Goal: Information Seeking & Learning: Learn about a topic

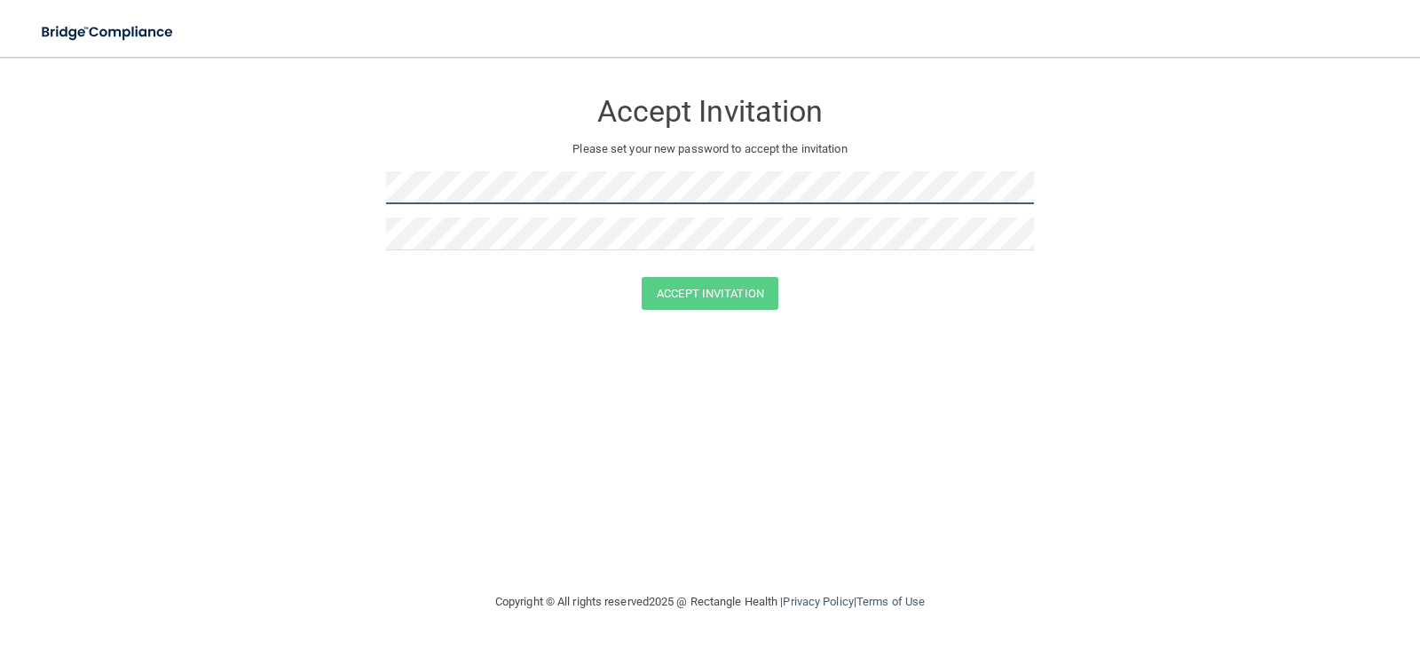
click at [313, 201] on form "Accept Invitation Please set your new password to accept the invitation Accept …" at bounding box center [710, 203] width 1349 height 257
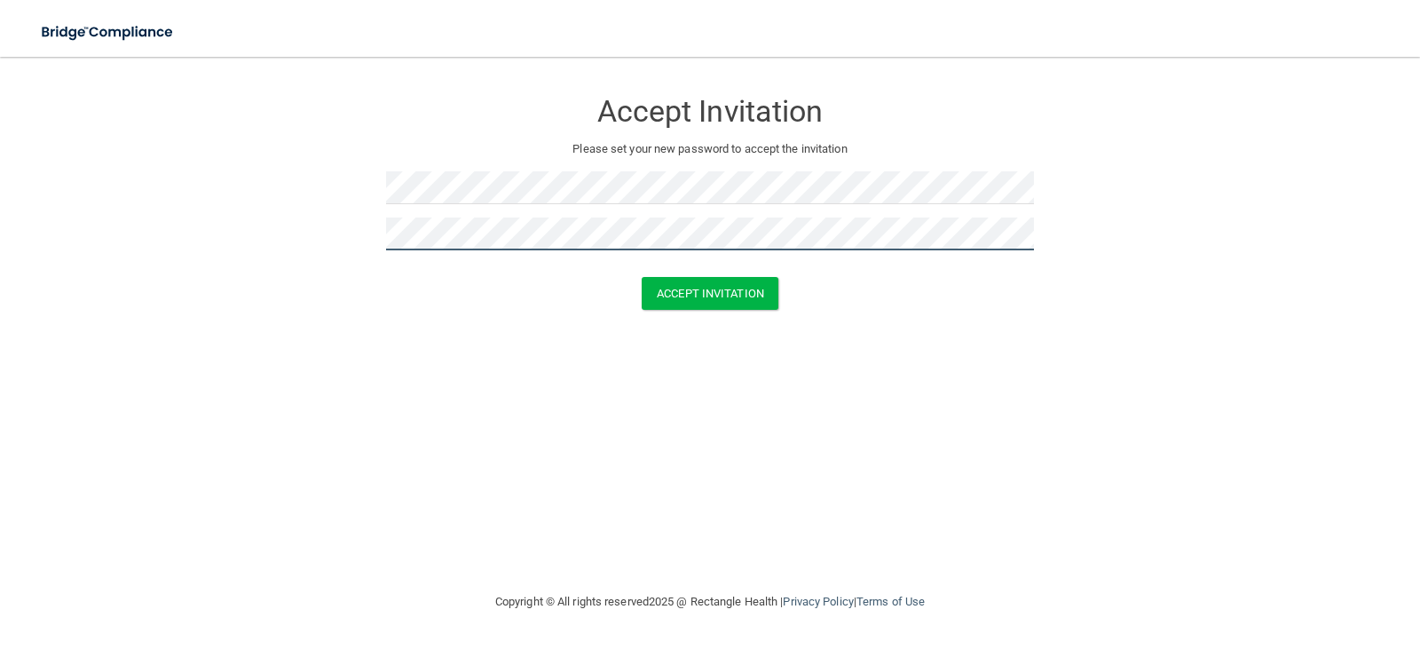
click at [642, 277] on button "Accept Invitation" at bounding box center [710, 293] width 137 height 33
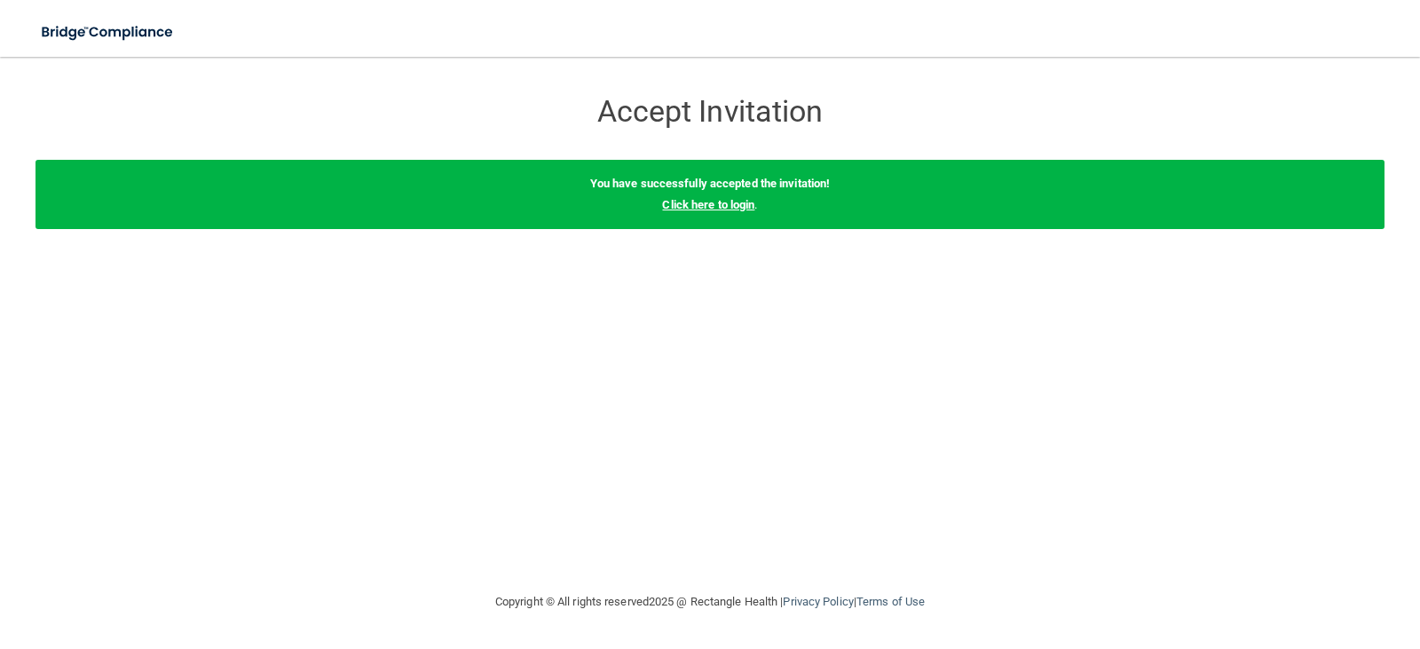
click at [709, 207] on link "Click here to login" at bounding box center [708, 204] width 92 height 13
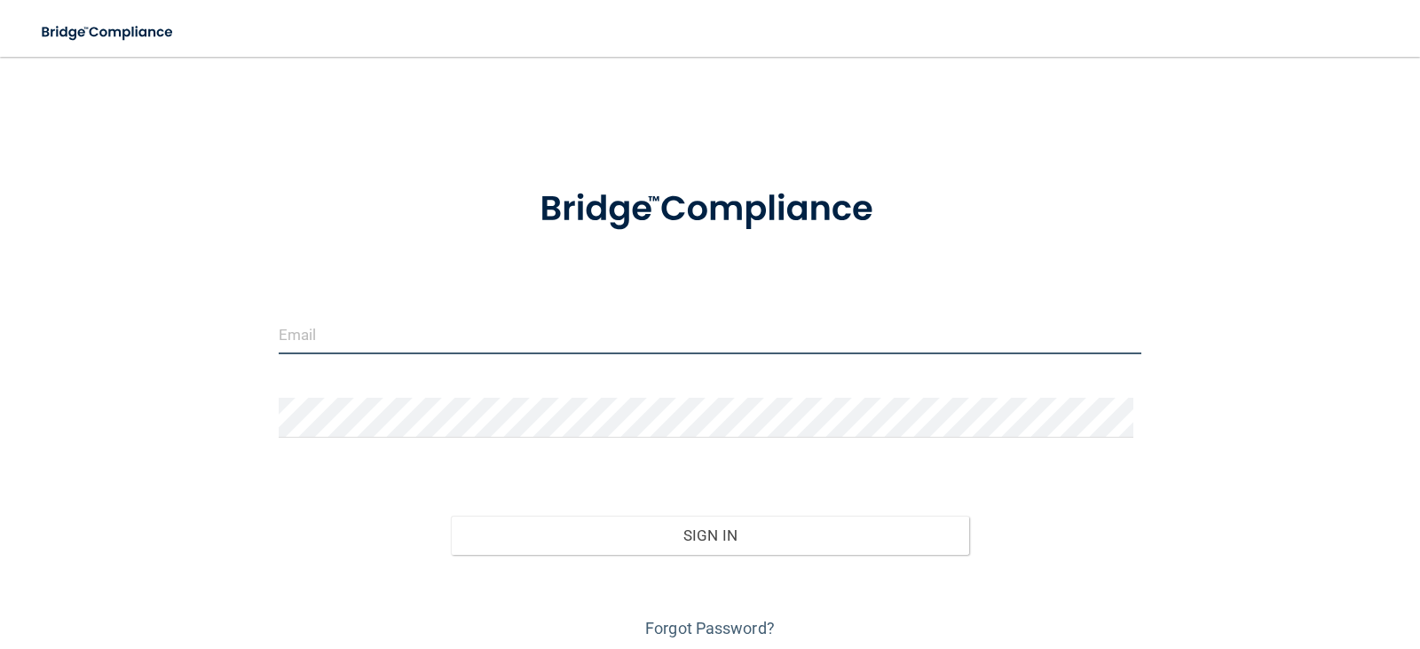
click at [565, 347] on input "email" at bounding box center [711, 334] width 864 height 40
type input "[PERSON_NAME][EMAIL_ADDRESS][DOMAIN_NAME]"
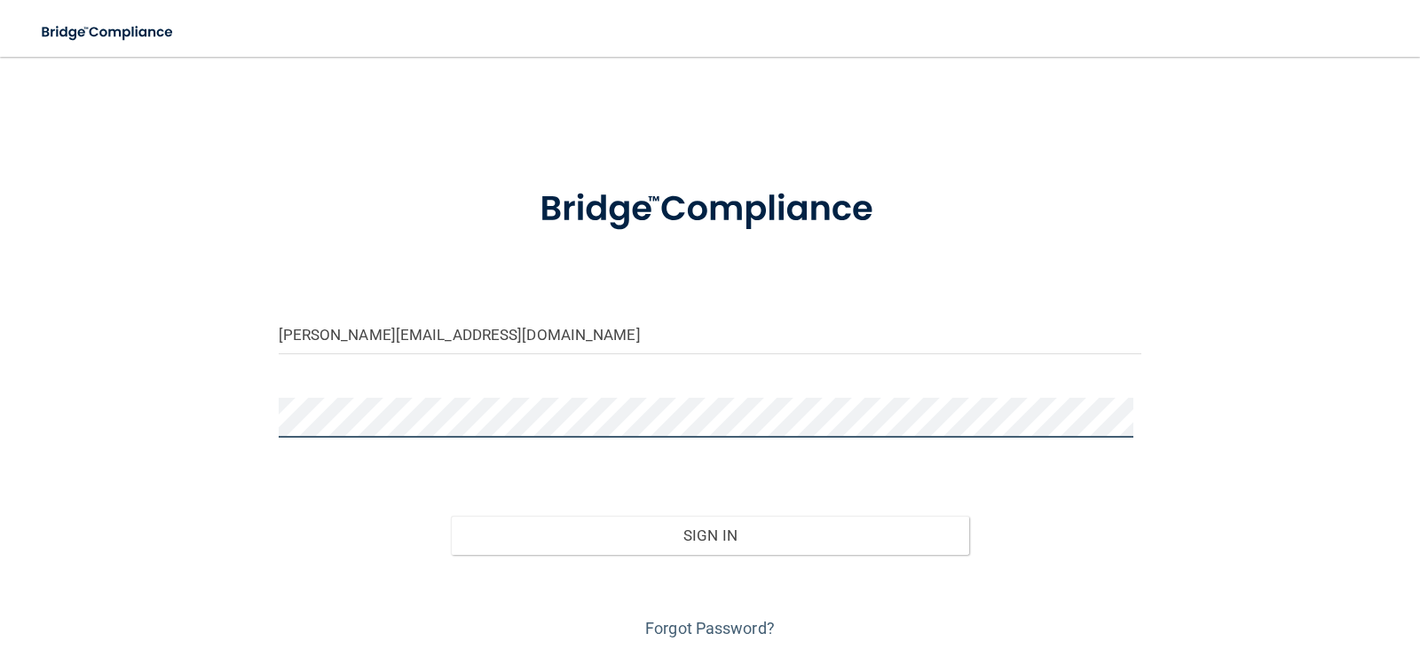
click at [451, 516] on button "Sign In" at bounding box center [710, 535] width 518 height 39
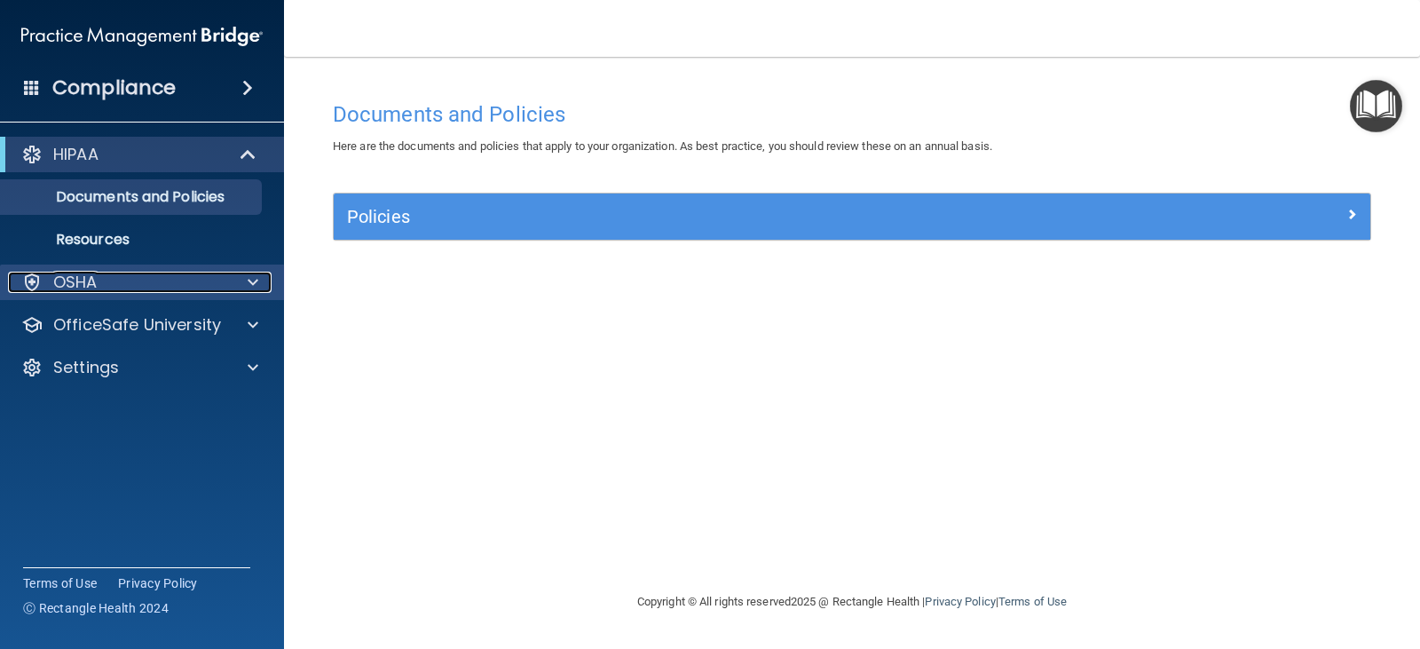
click at [263, 279] on div at bounding box center [250, 282] width 44 height 21
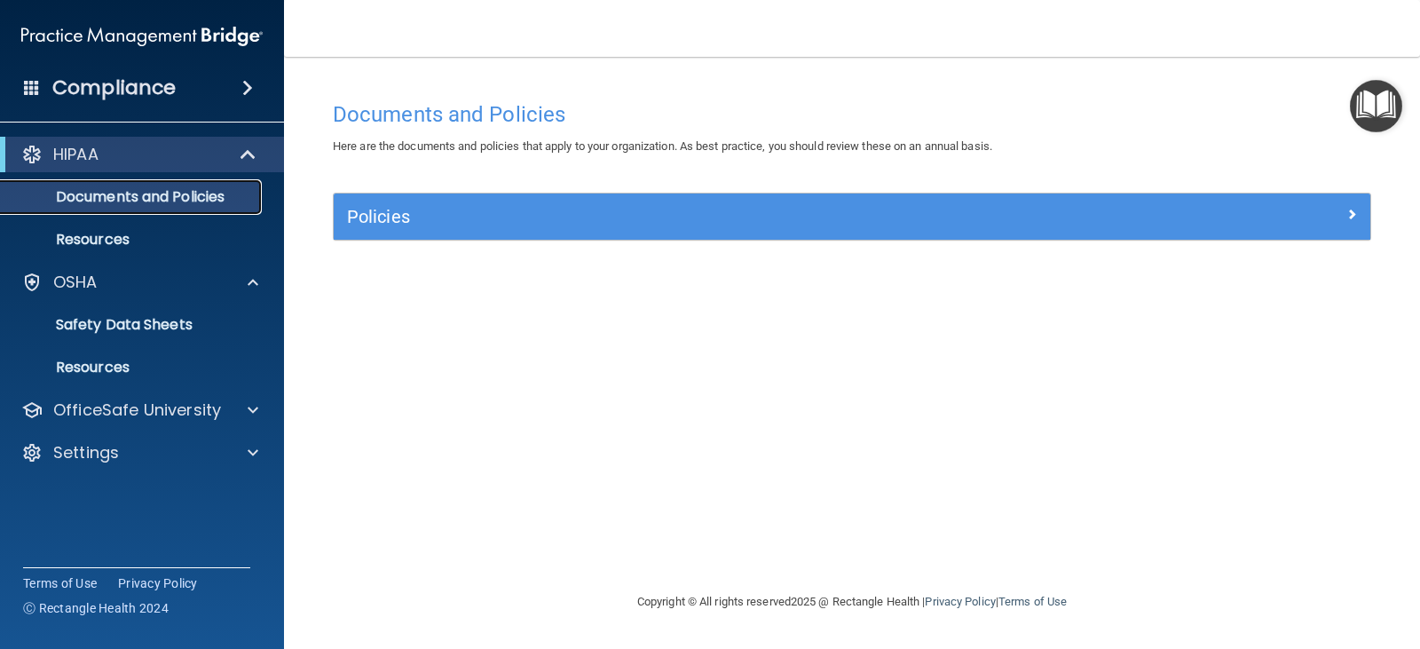
click at [218, 193] on p "Documents and Policies" at bounding box center [133, 197] width 242 height 18
click at [239, 312] on link "Safety Data Sheets" at bounding box center [122, 325] width 280 height 36
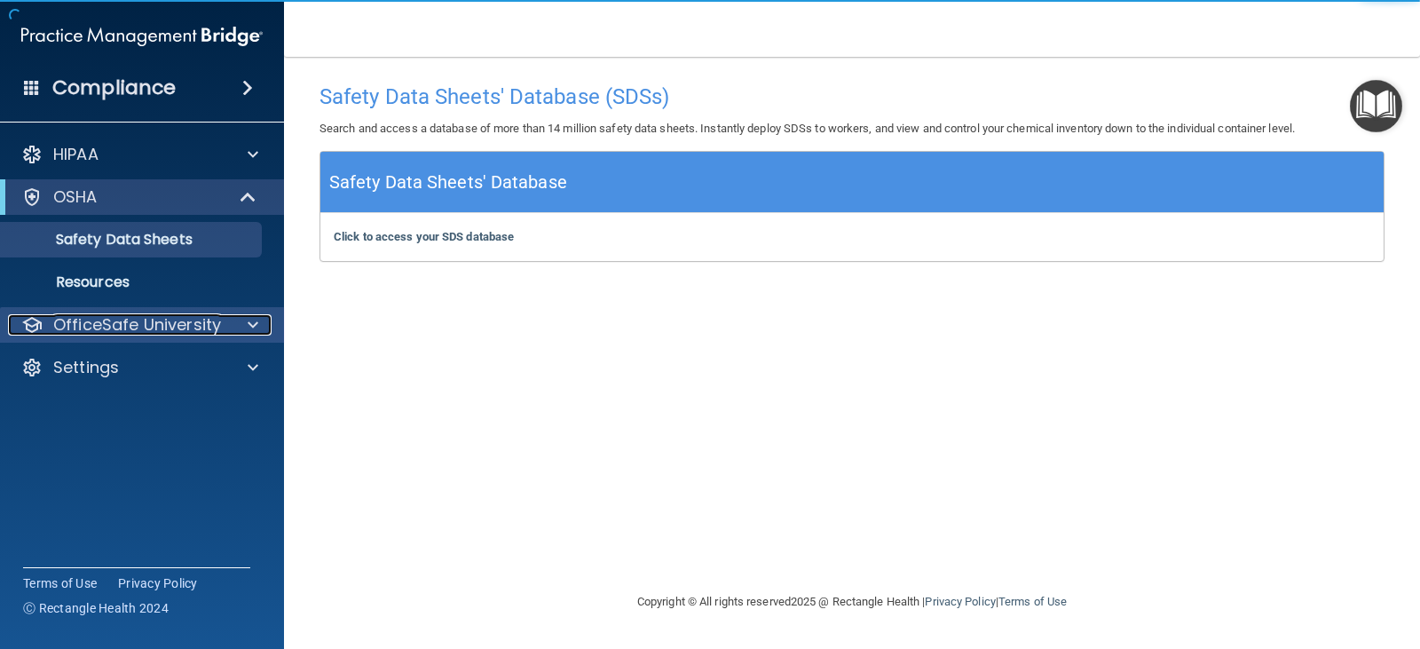
click at [242, 319] on div at bounding box center [250, 324] width 44 height 21
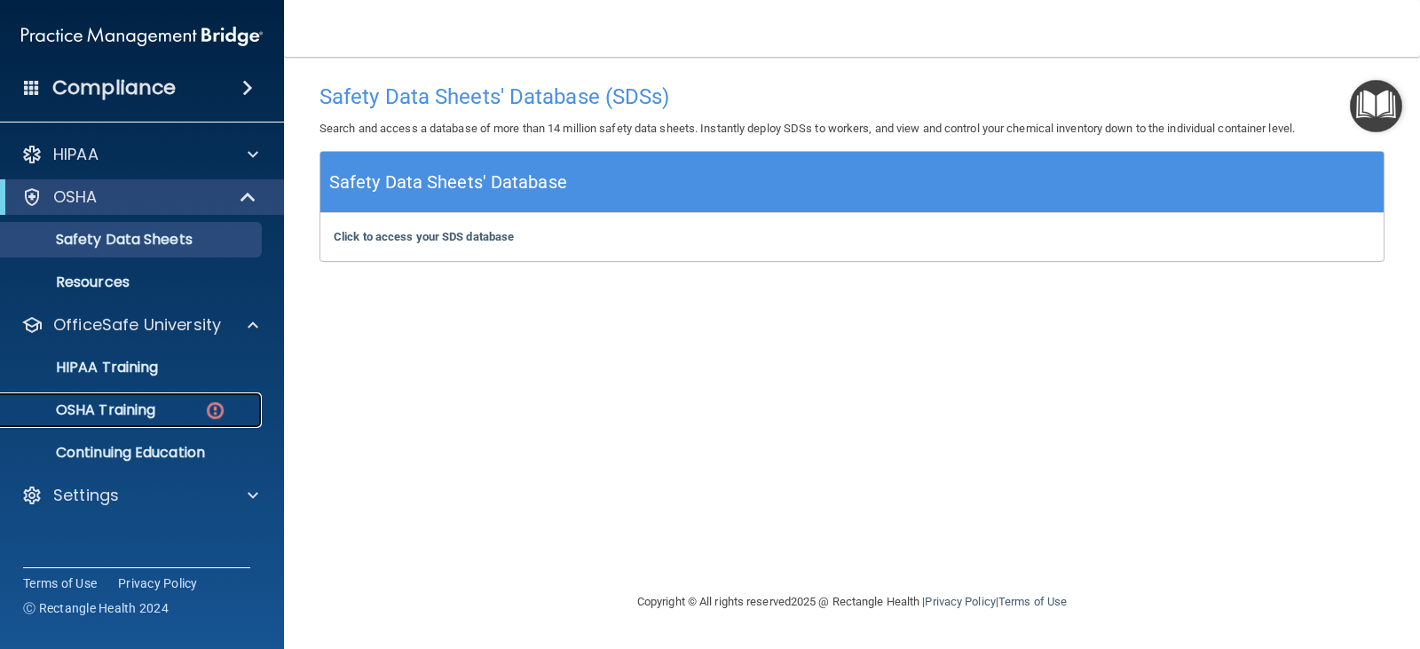
click at [117, 405] on p "OSHA Training" at bounding box center [84, 410] width 144 height 18
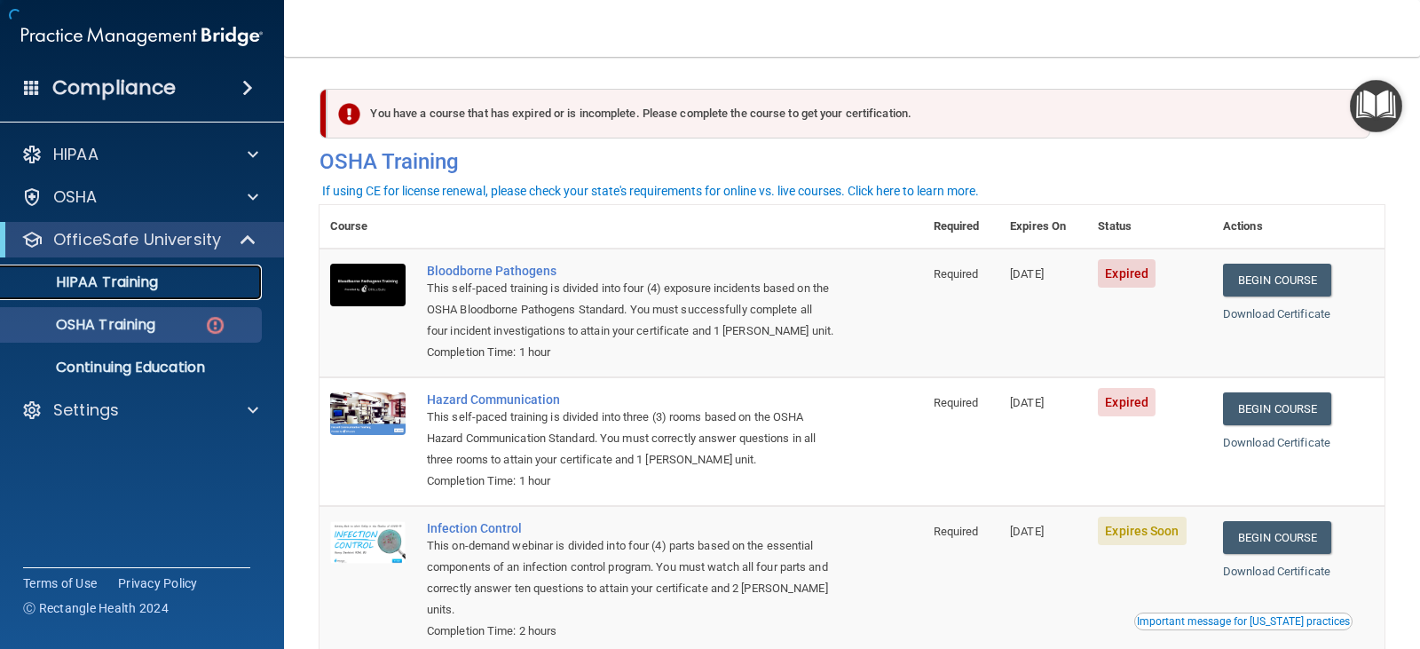
click at [131, 289] on p "HIPAA Training" at bounding box center [85, 282] width 146 height 18
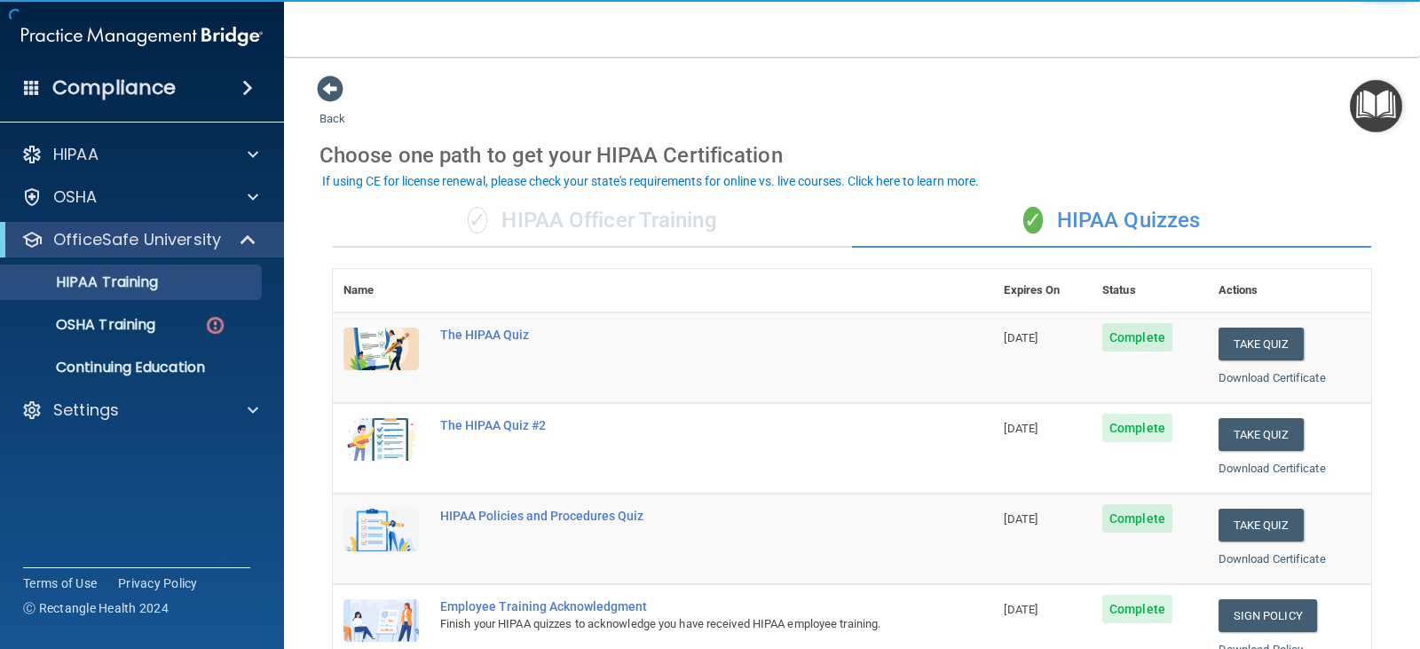
click at [671, 209] on div "✓ HIPAA Officer Training" at bounding box center [592, 220] width 519 height 53
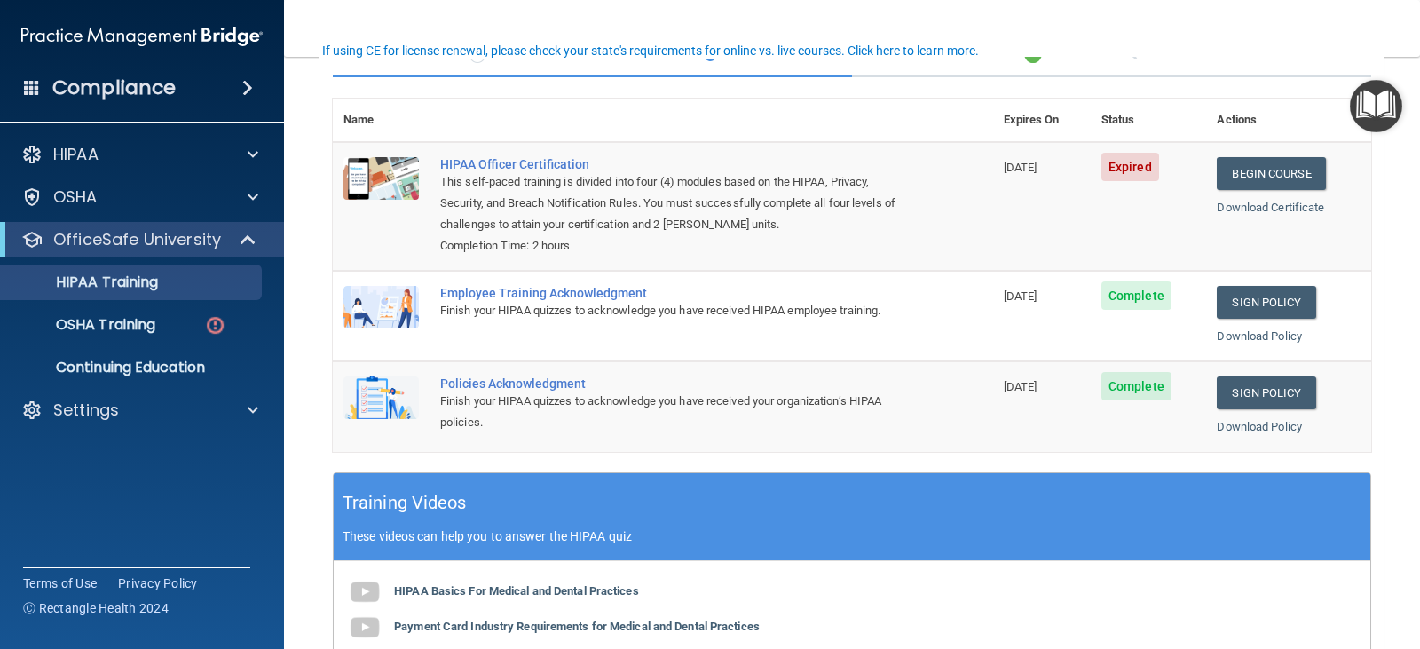
scroll to position [178, 0]
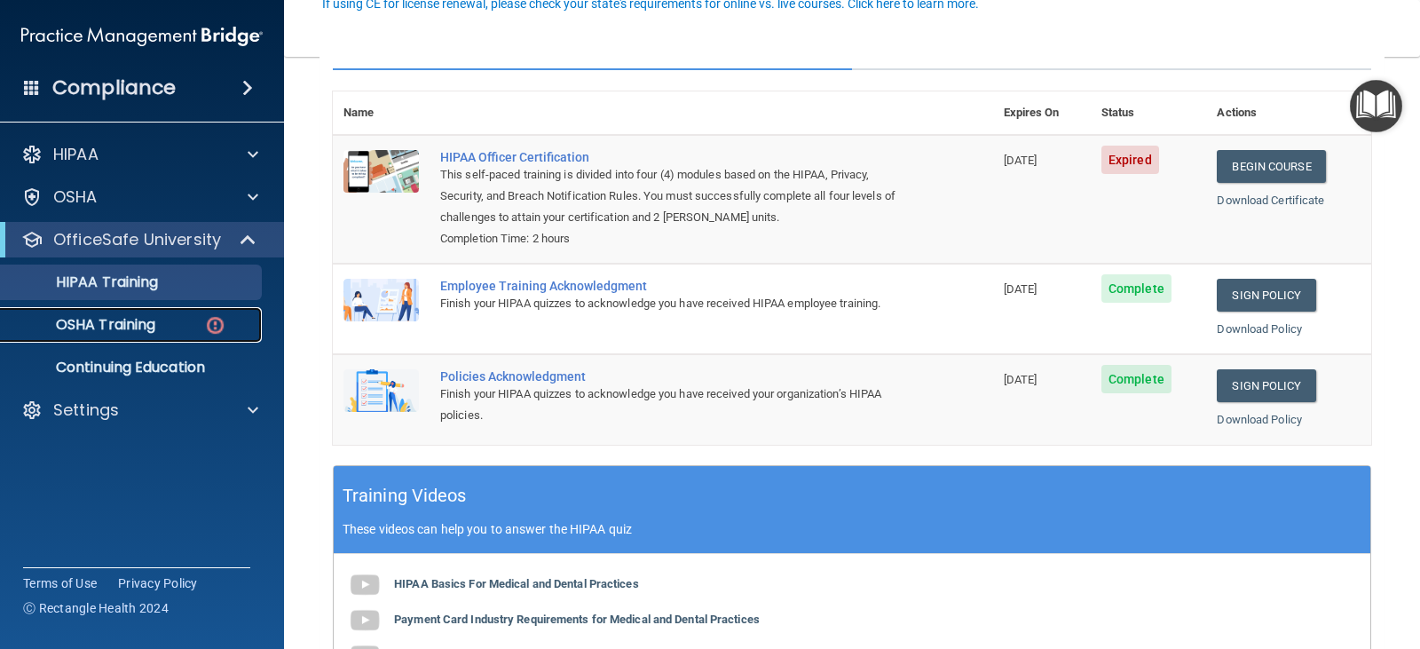
click at [150, 338] on link "OSHA Training" at bounding box center [122, 325] width 280 height 36
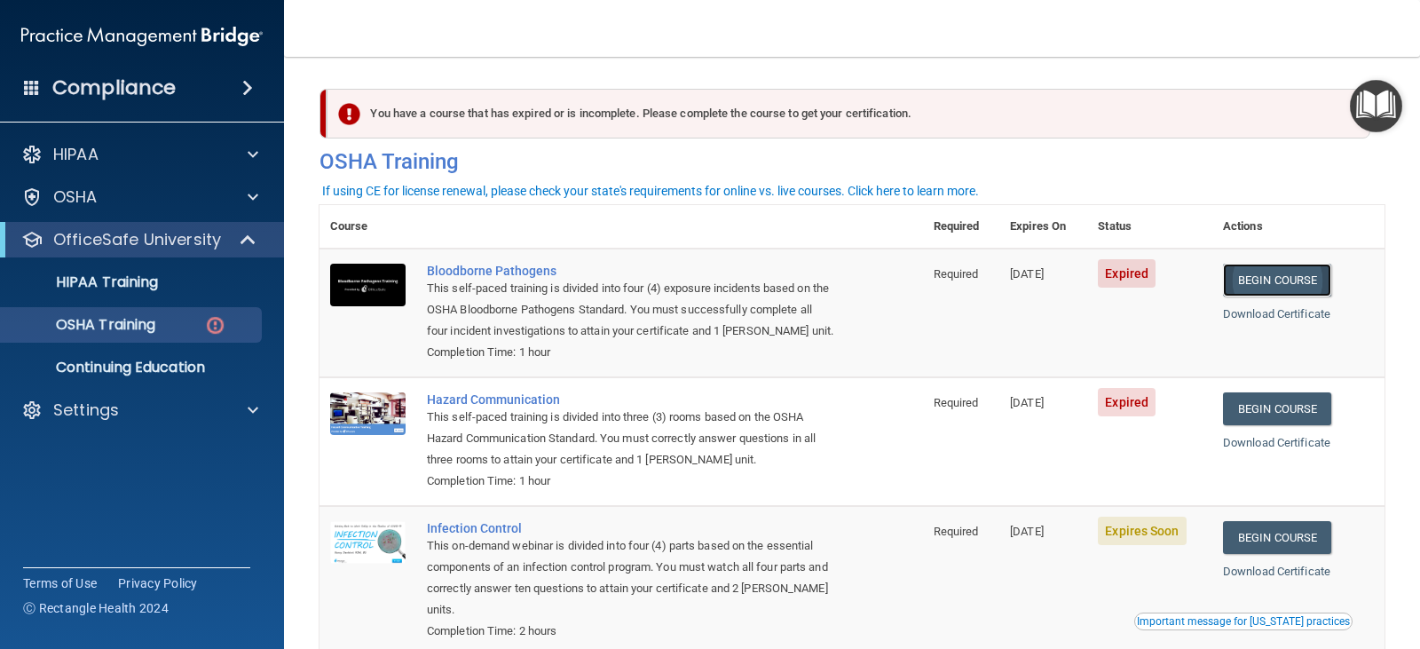
click at [1282, 275] on link "Begin Course" at bounding box center [1277, 280] width 108 height 33
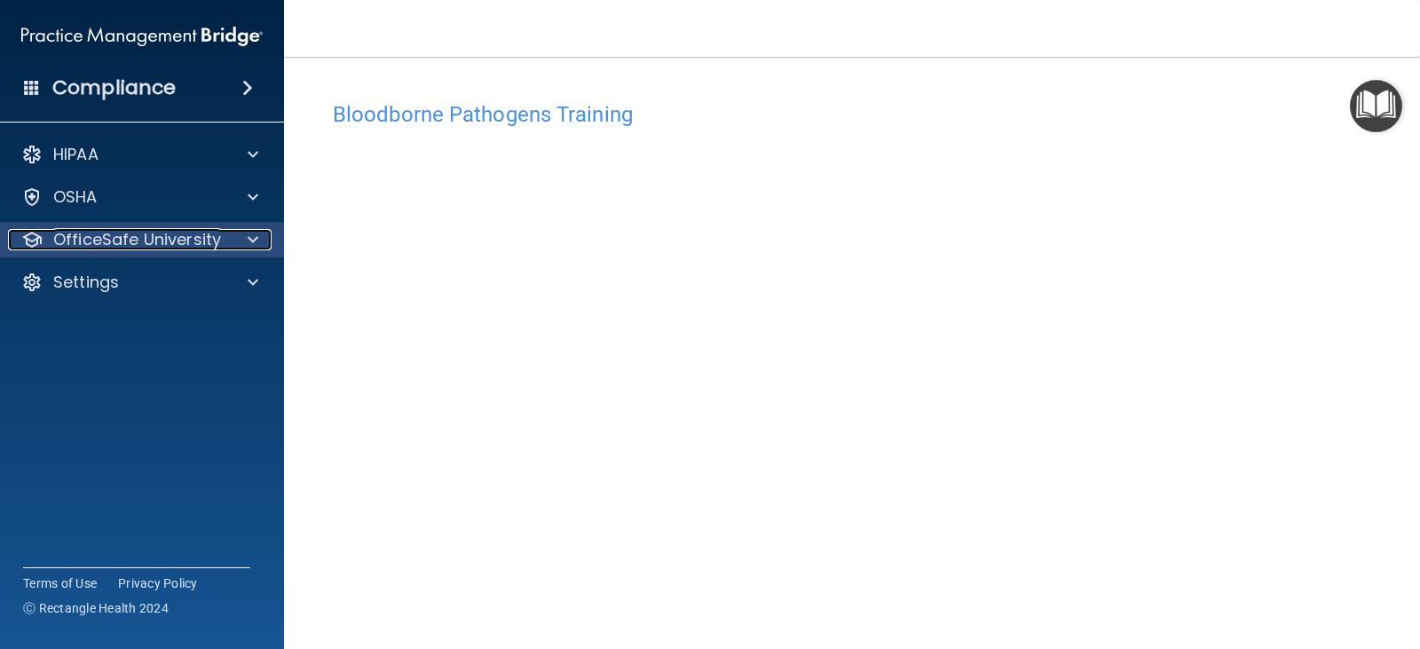
click at [245, 232] on div at bounding box center [250, 239] width 44 height 21
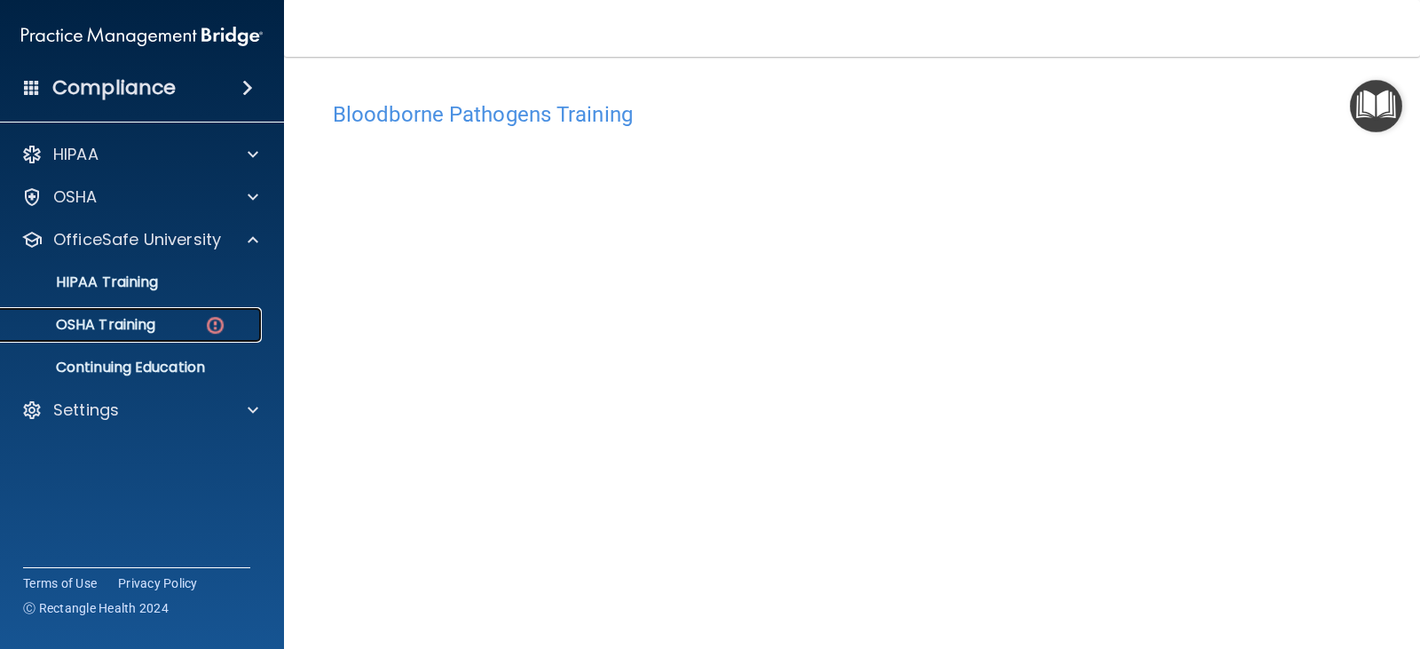
click at [240, 324] on div "OSHA Training" at bounding box center [133, 325] width 242 height 18
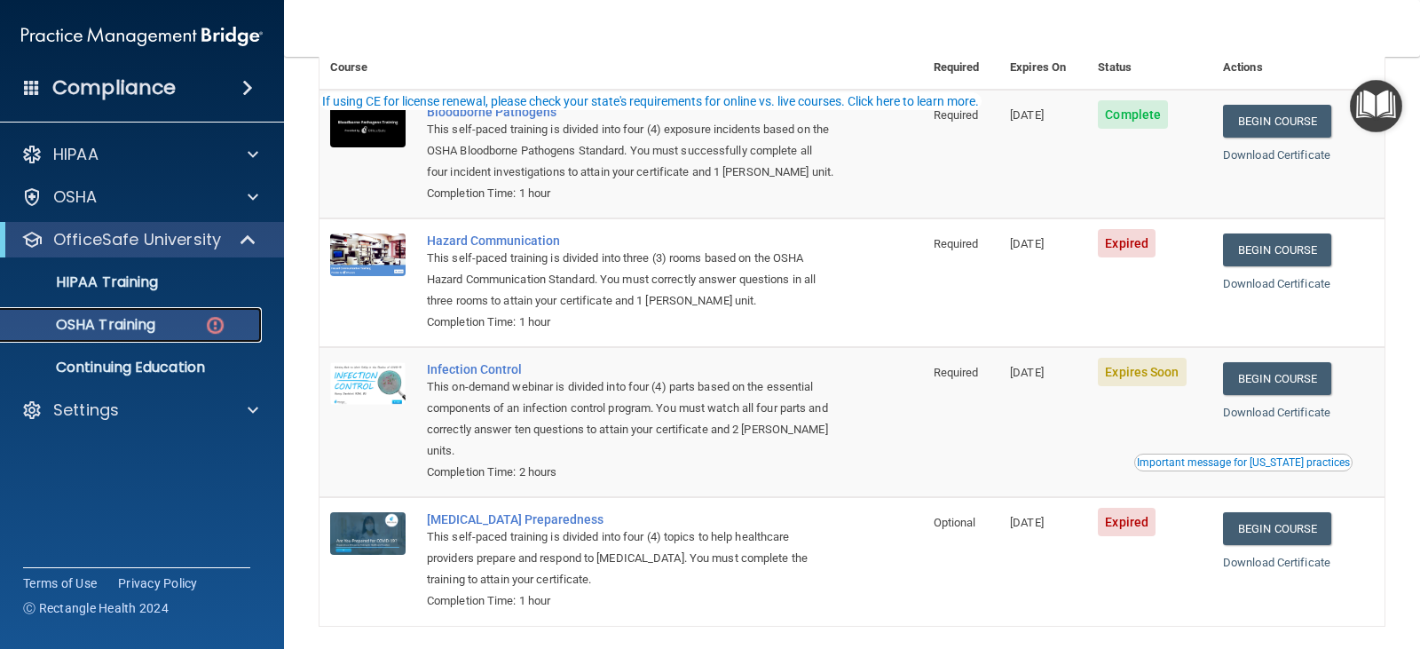
scroll to position [232, 0]
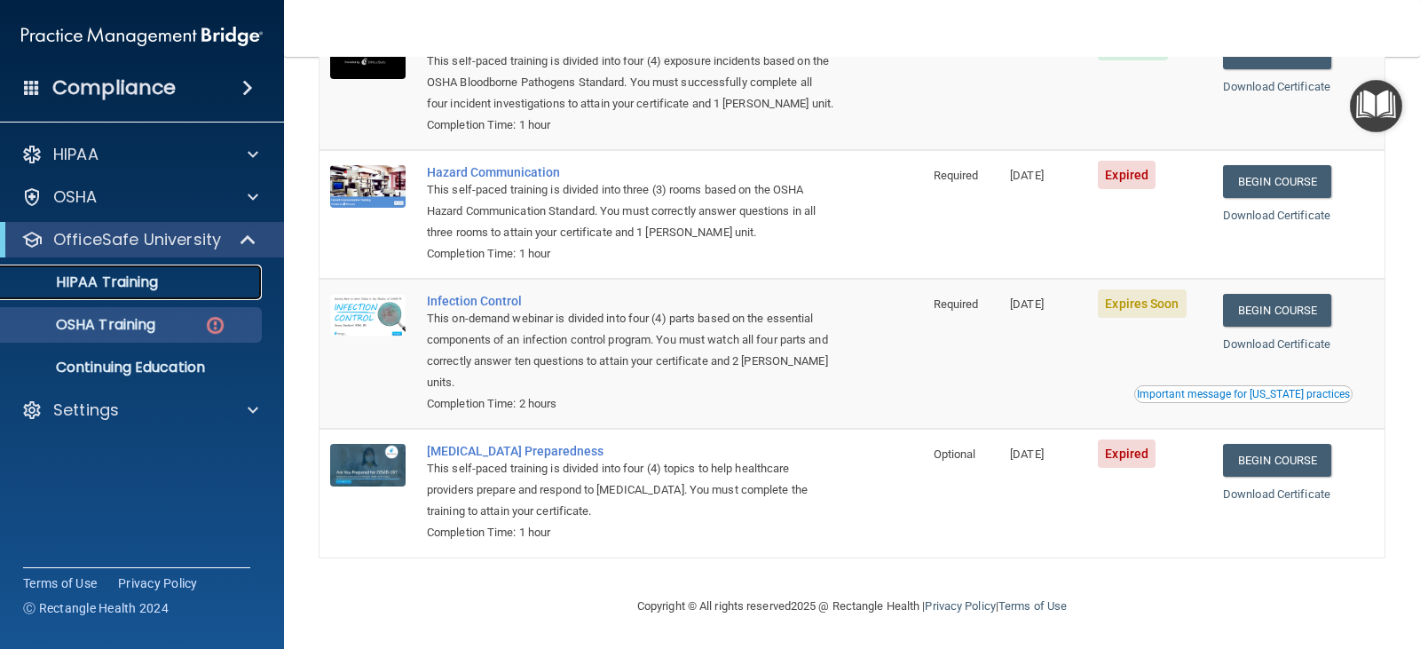
click at [203, 273] on div "HIPAA Training" at bounding box center [133, 282] width 242 height 18
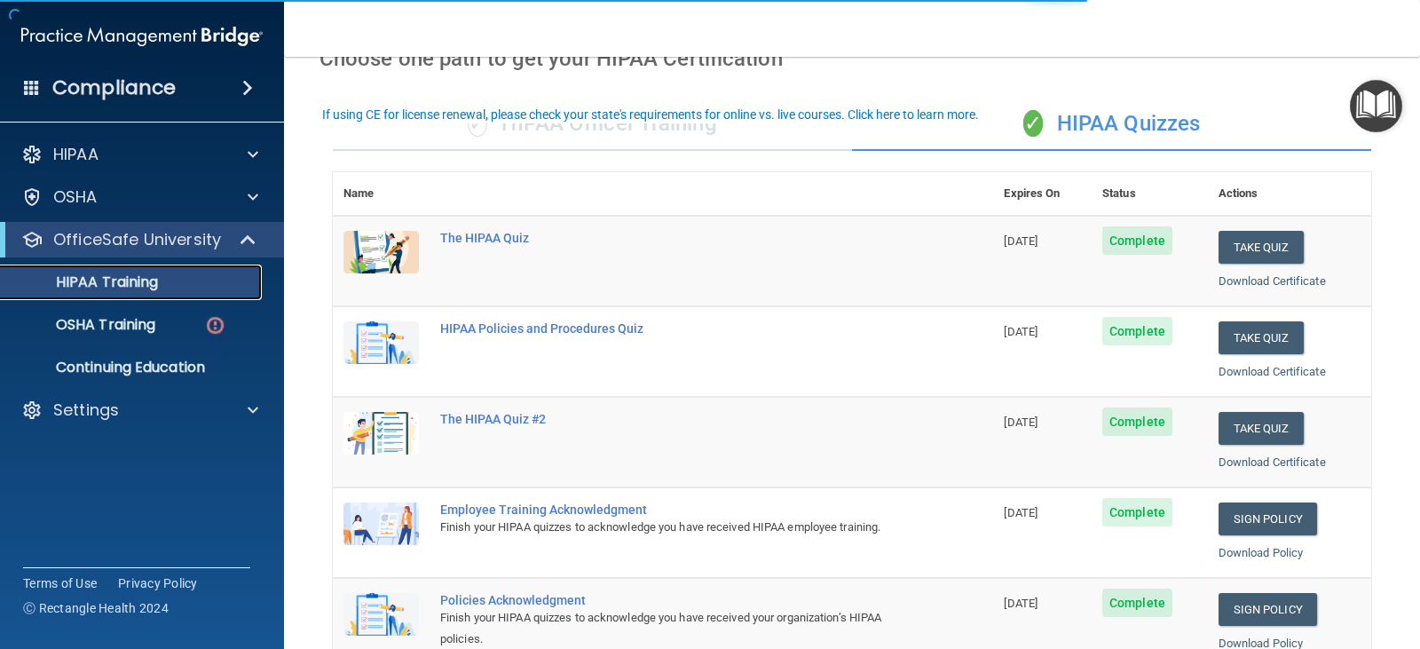
scroll to position [67, 0]
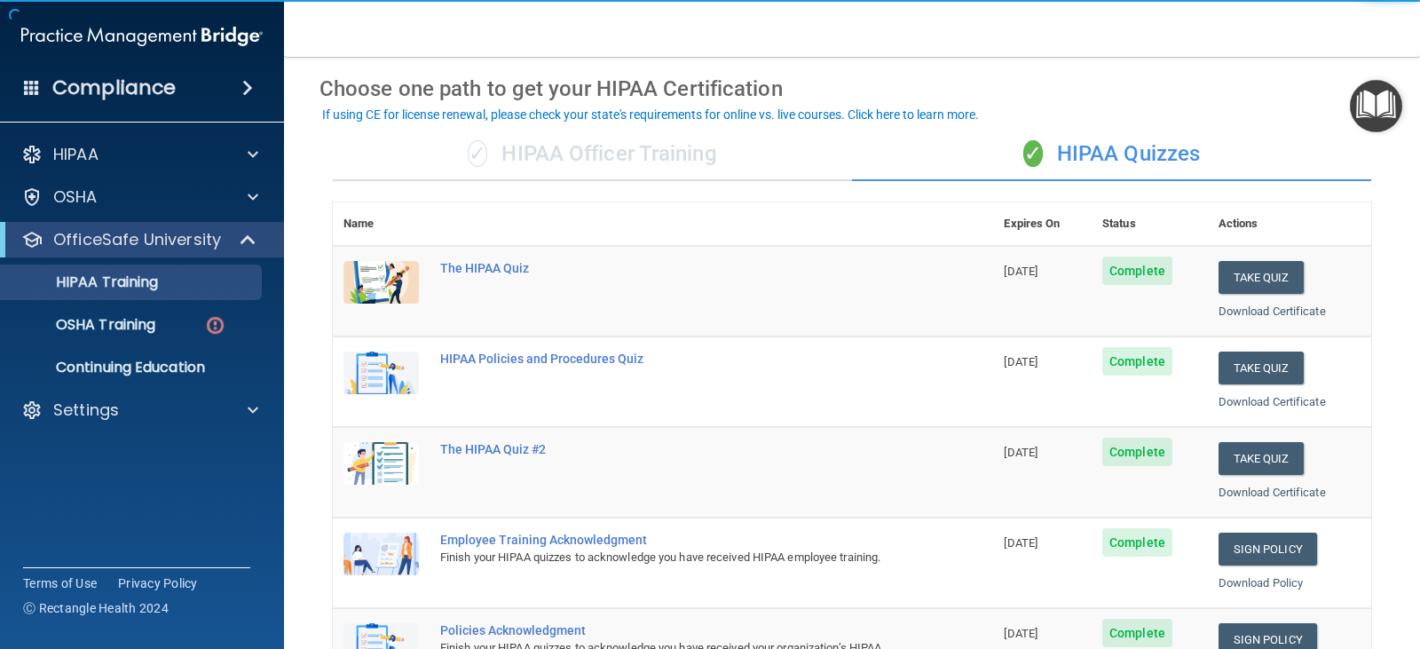
click at [710, 160] on div "✓ HIPAA Officer Training" at bounding box center [592, 154] width 519 height 53
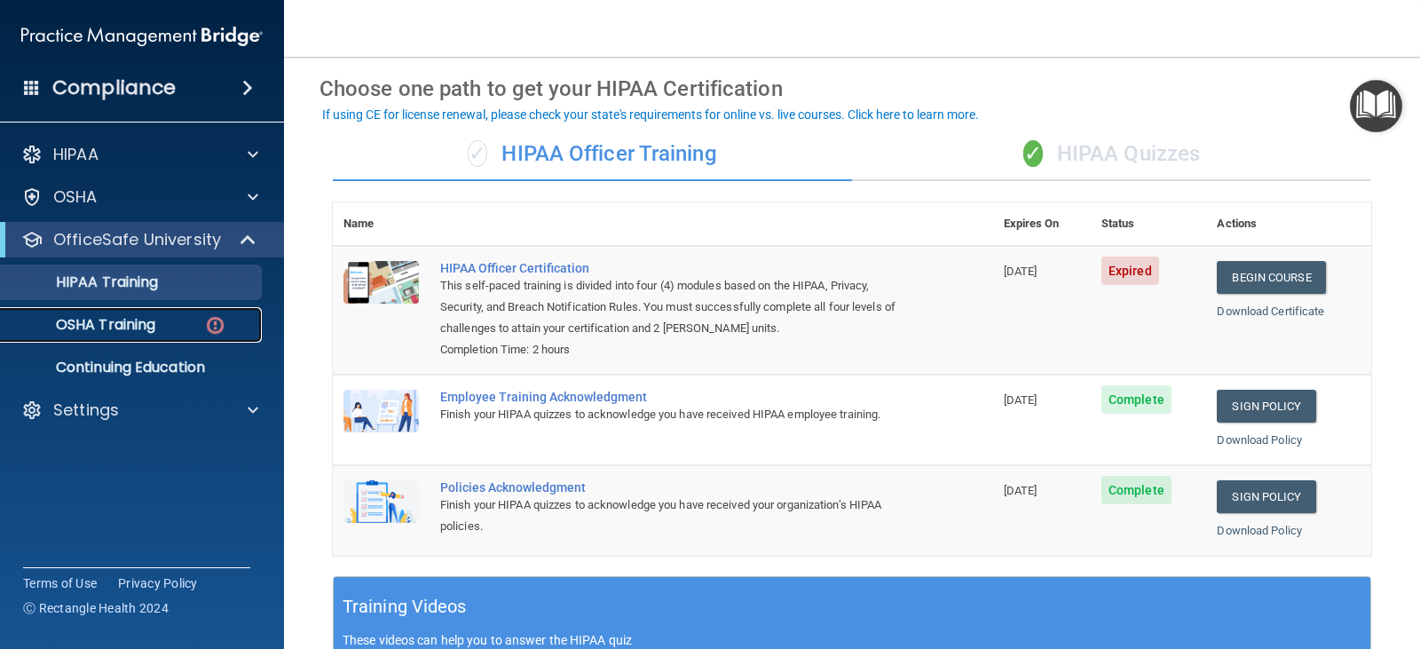
click at [155, 318] on p "OSHA Training" at bounding box center [84, 325] width 144 height 18
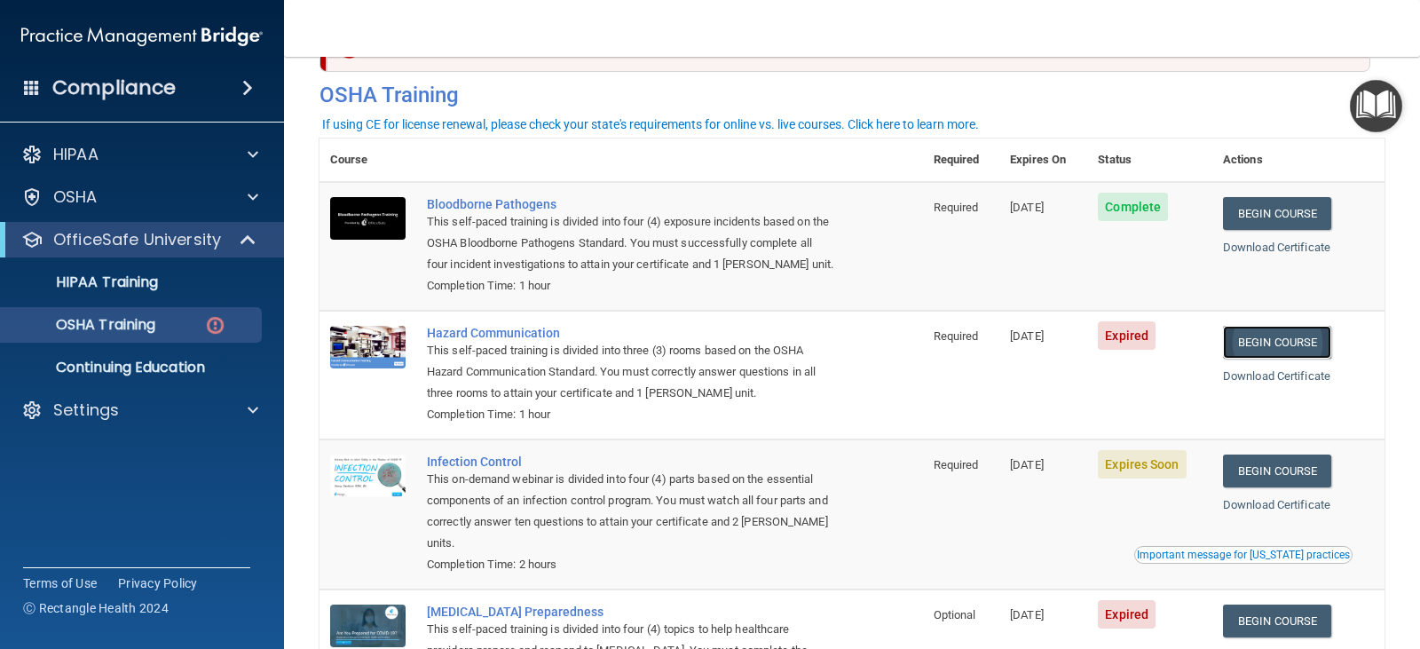
click at [1326, 344] on link "Begin Course" at bounding box center [1277, 342] width 108 height 33
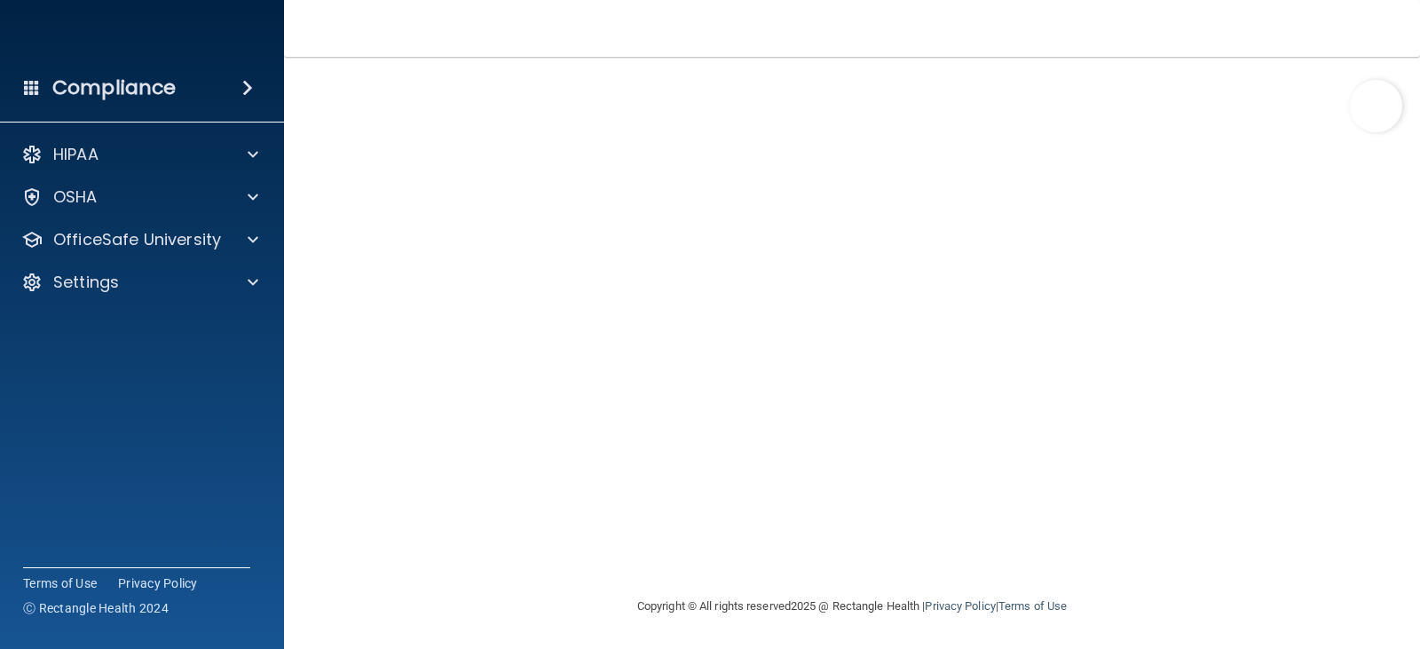
scroll to position [62, 0]
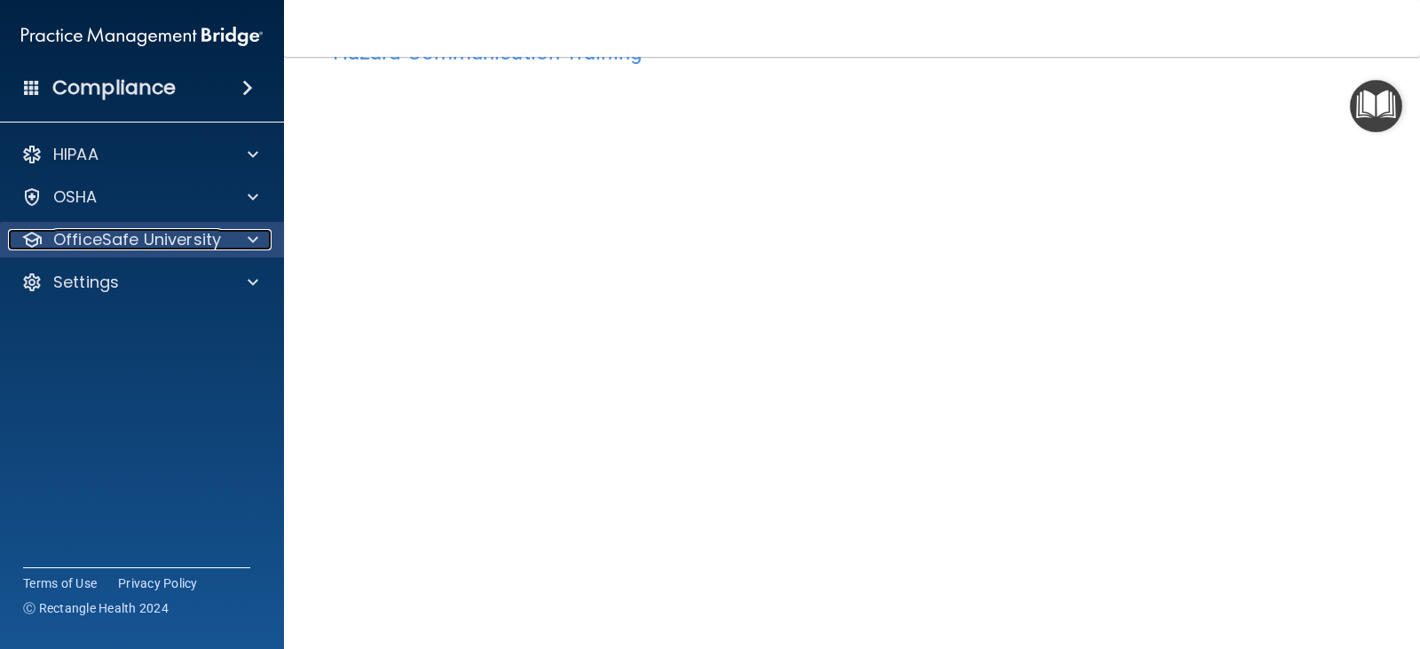
click at [257, 235] on span at bounding box center [253, 239] width 11 height 21
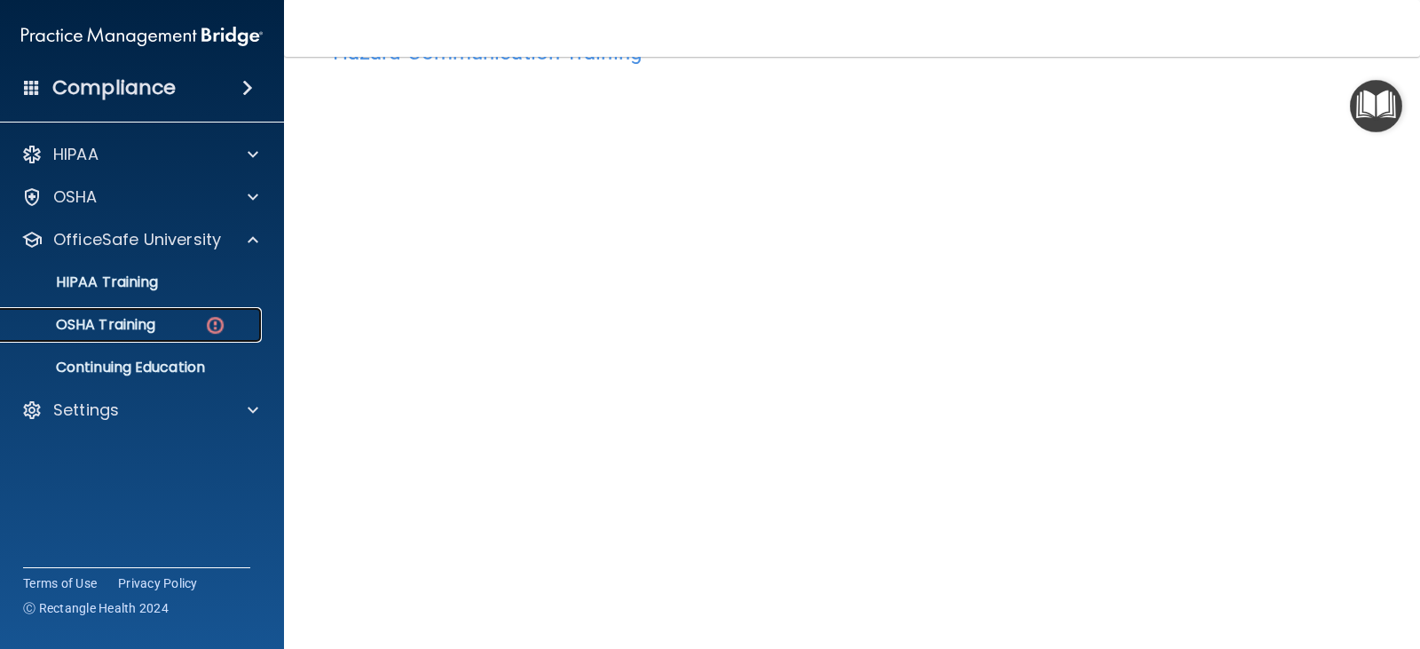
click at [206, 341] on link "OSHA Training" at bounding box center [122, 325] width 280 height 36
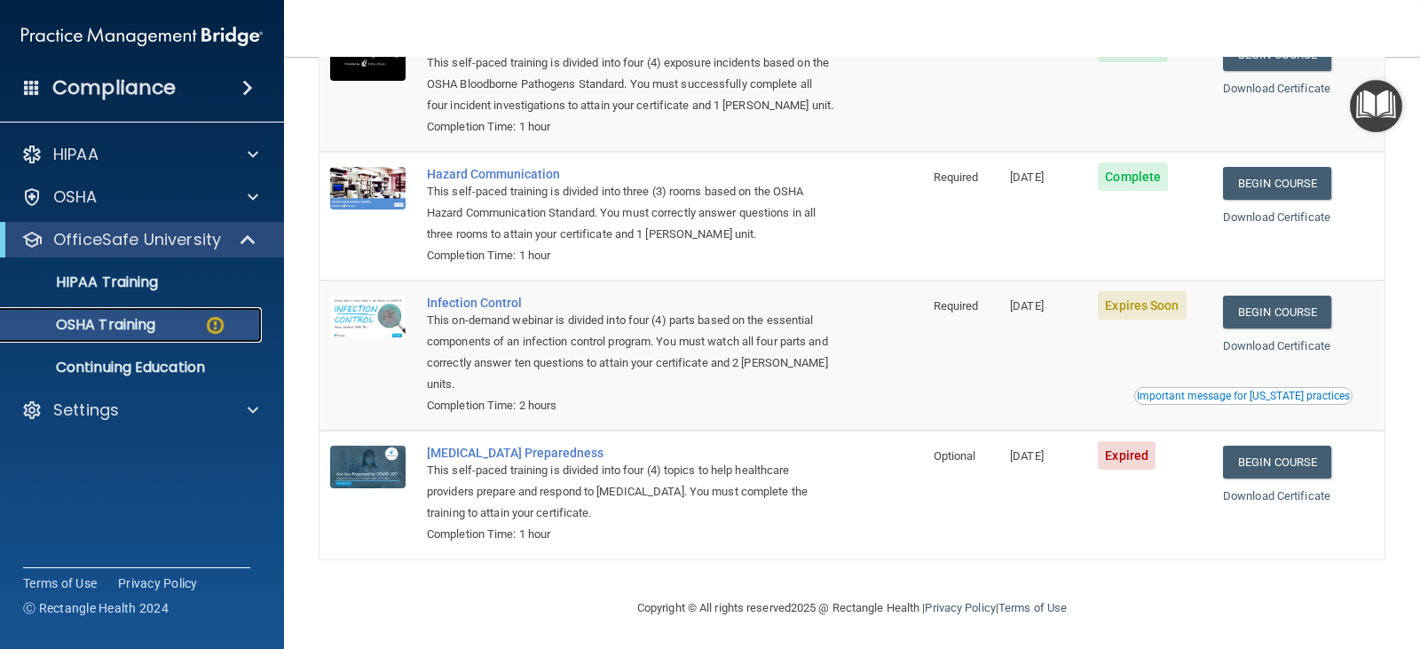
scroll to position [232, 0]
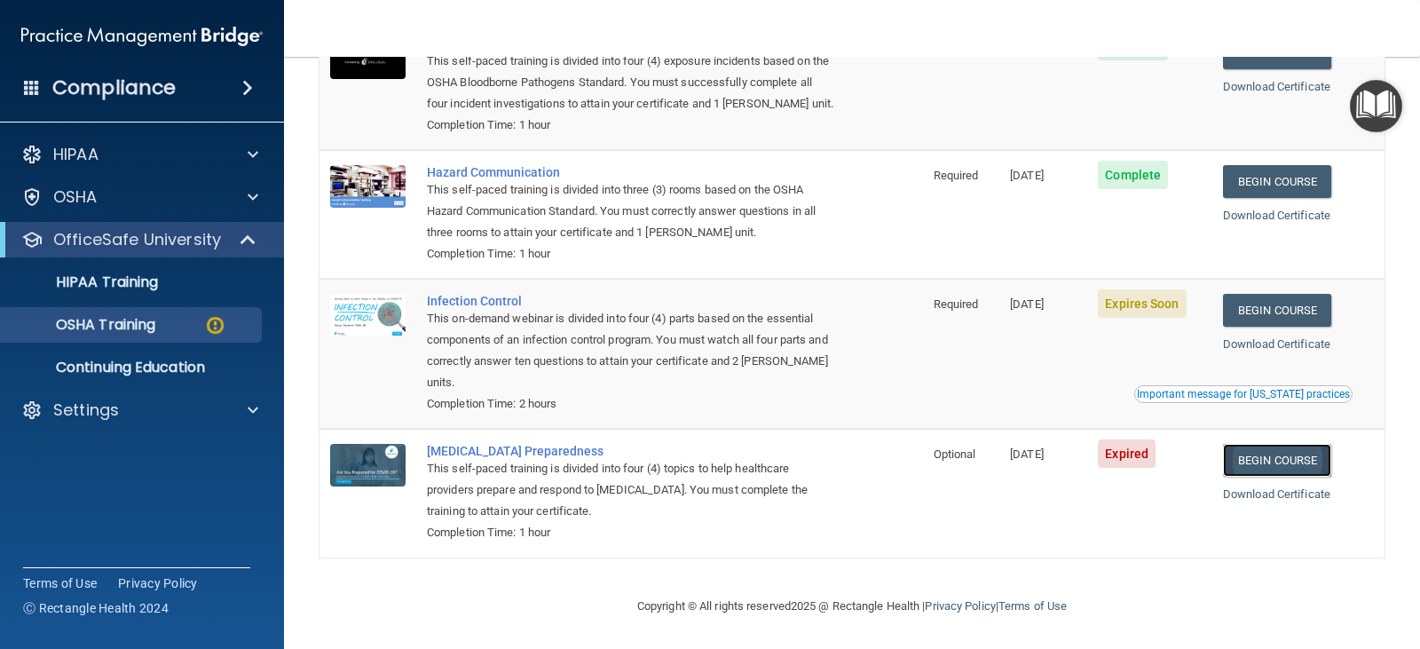
click at [1255, 464] on link "Begin Course" at bounding box center [1277, 460] width 108 height 33
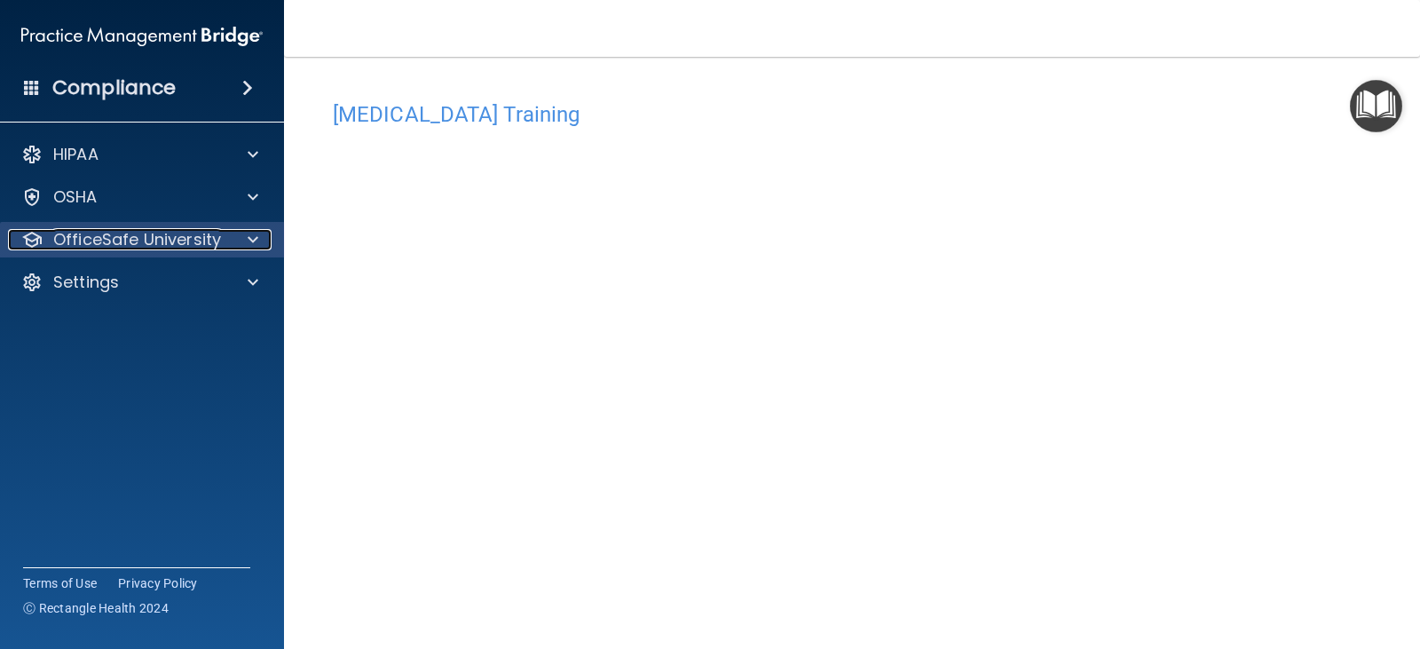
click at [250, 245] on span at bounding box center [253, 239] width 11 height 21
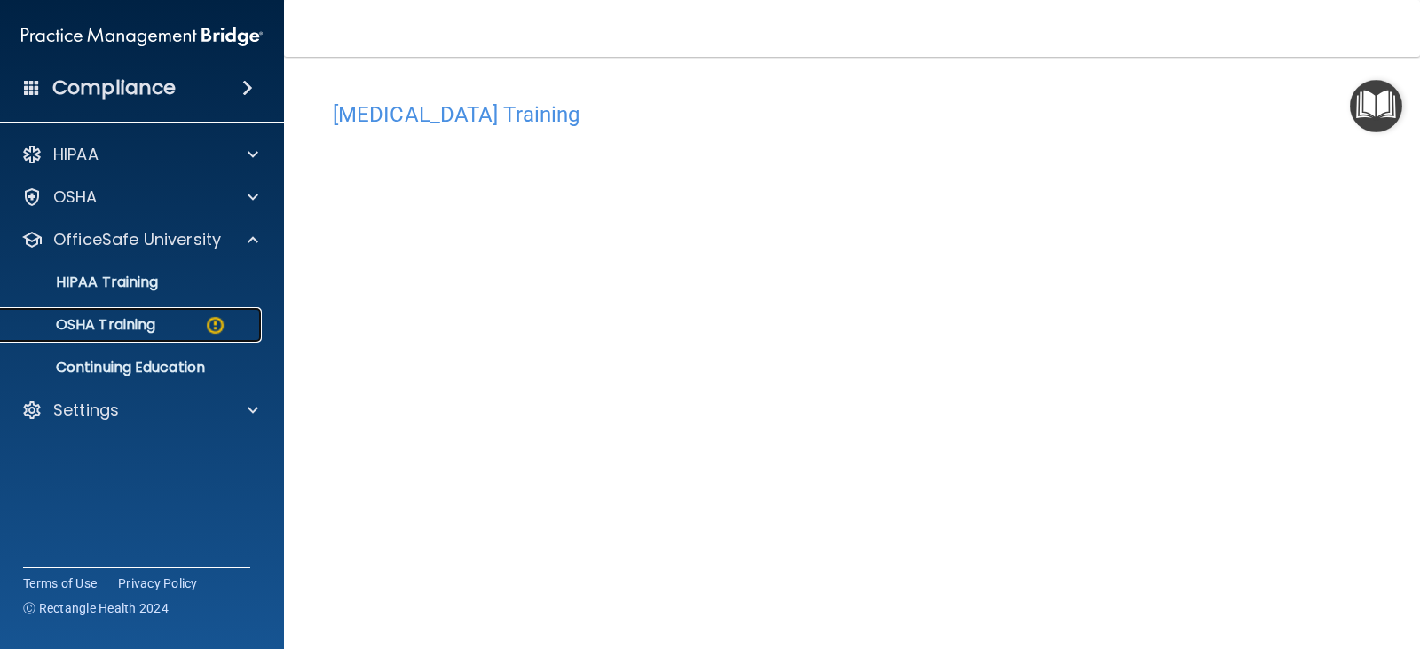
click at [218, 320] on img at bounding box center [215, 325] width 22 height 22
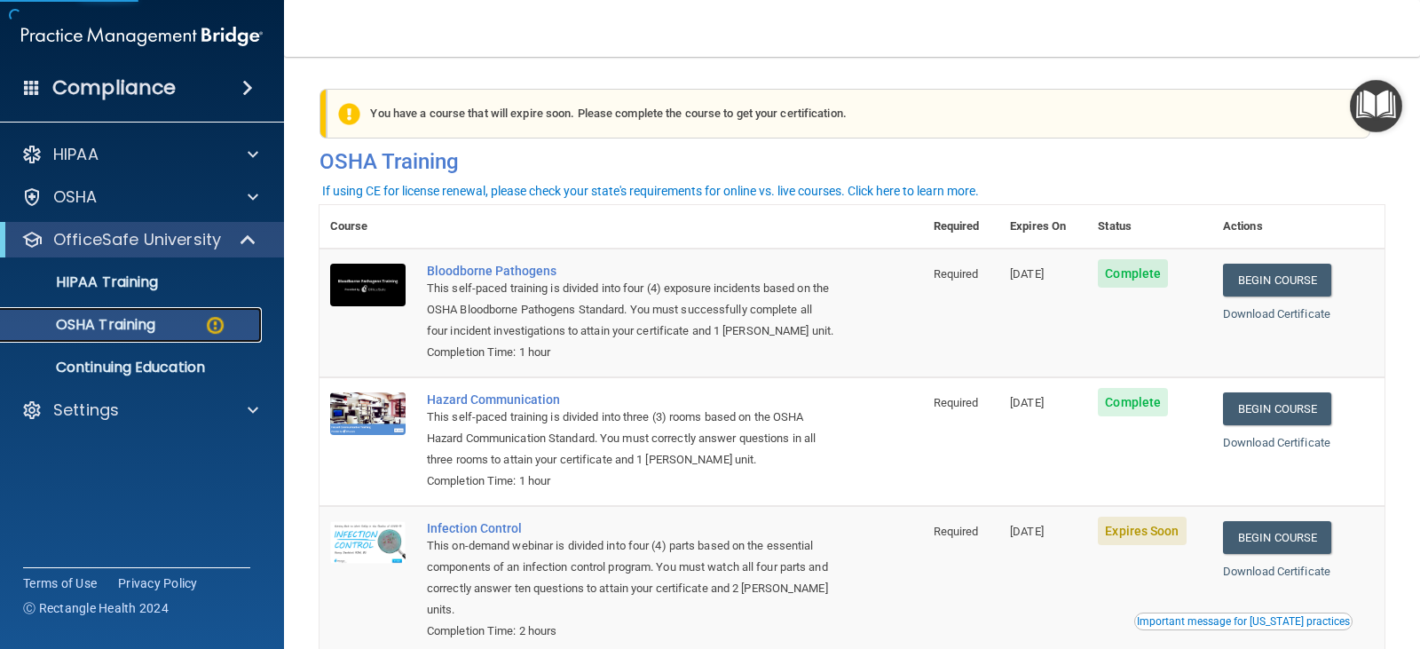
scroll to position [178, 0]
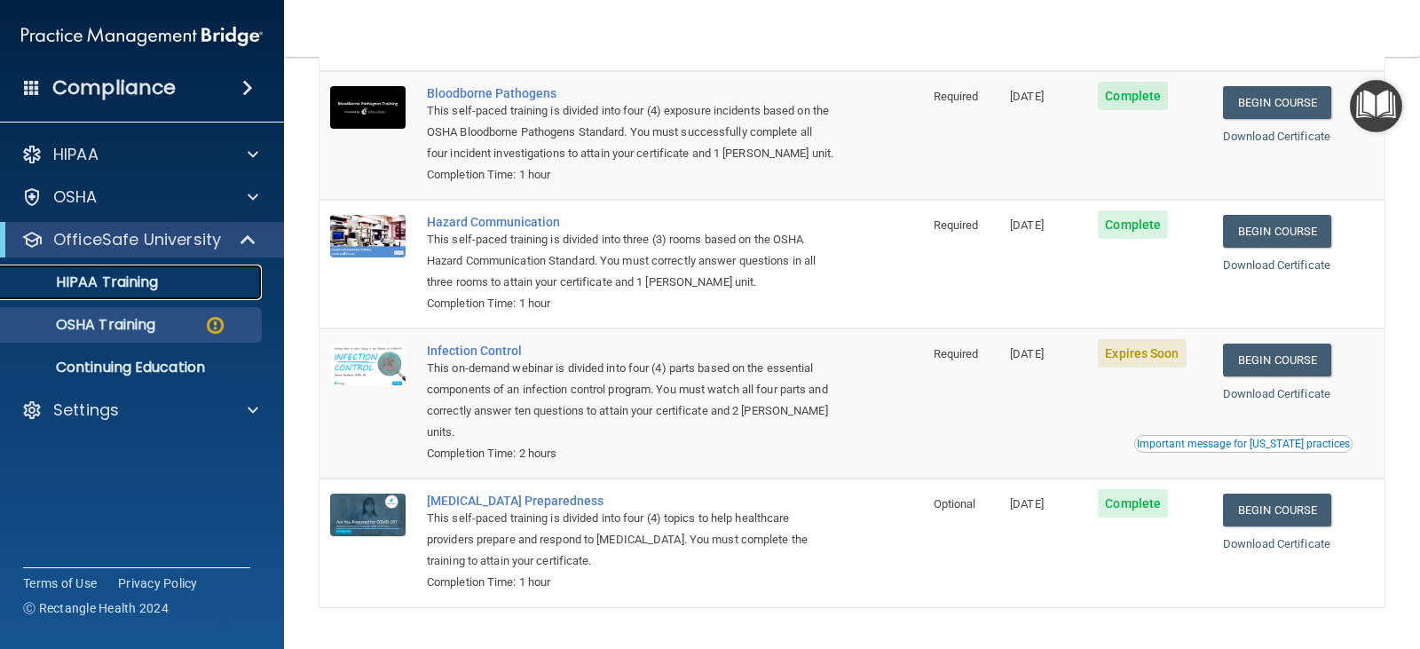
click at [207, 276] on div "HIPAA Training" at bounding box center [133, 282] width 242 height 18
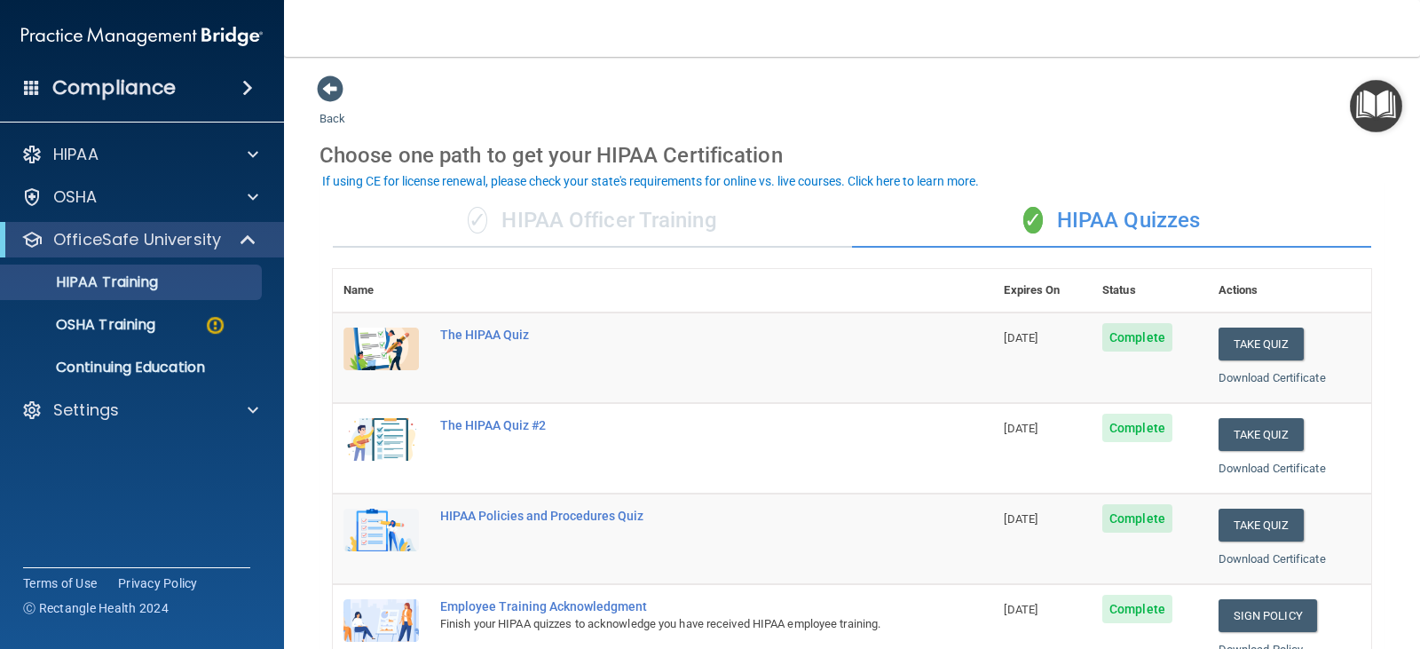
click at [574, 225] on div "✓ HIPAA Officer Training" at bounding box center [592, 220] width 519 height 53
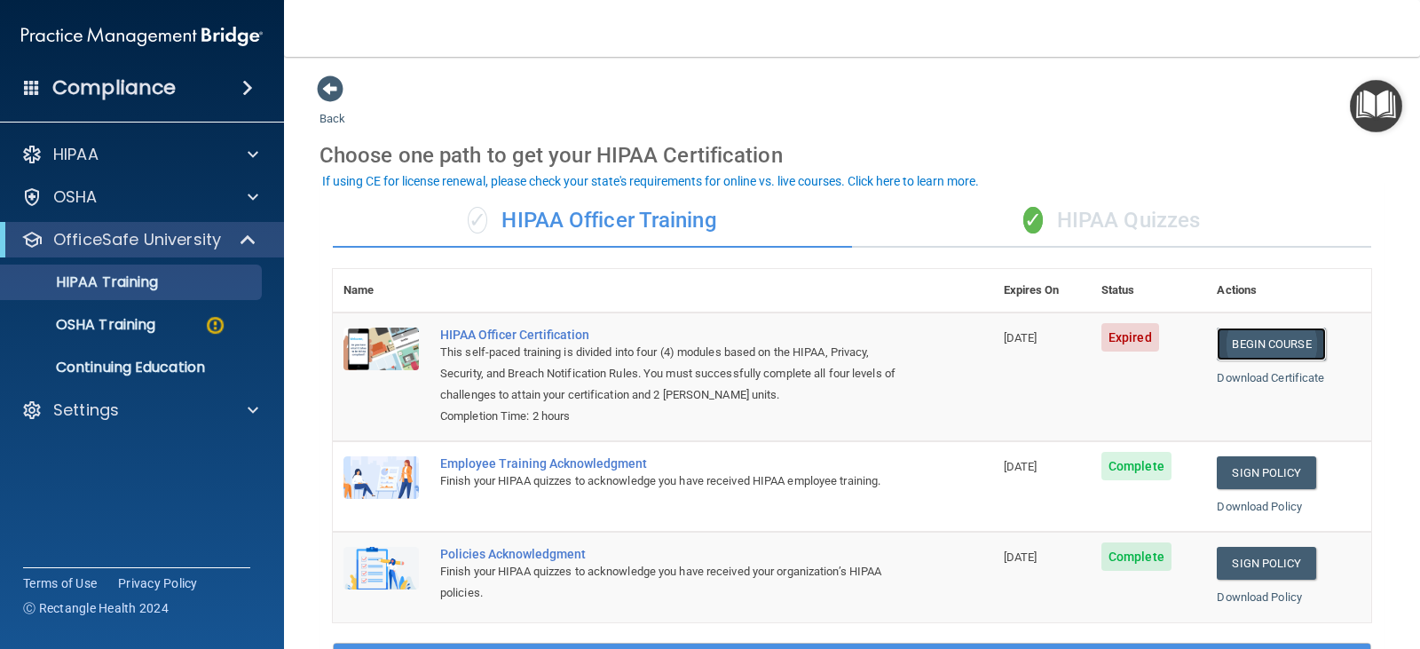
click at [1289, 348] on link "Begin Course" at bounding box center [1271, 344] width 108 height 33
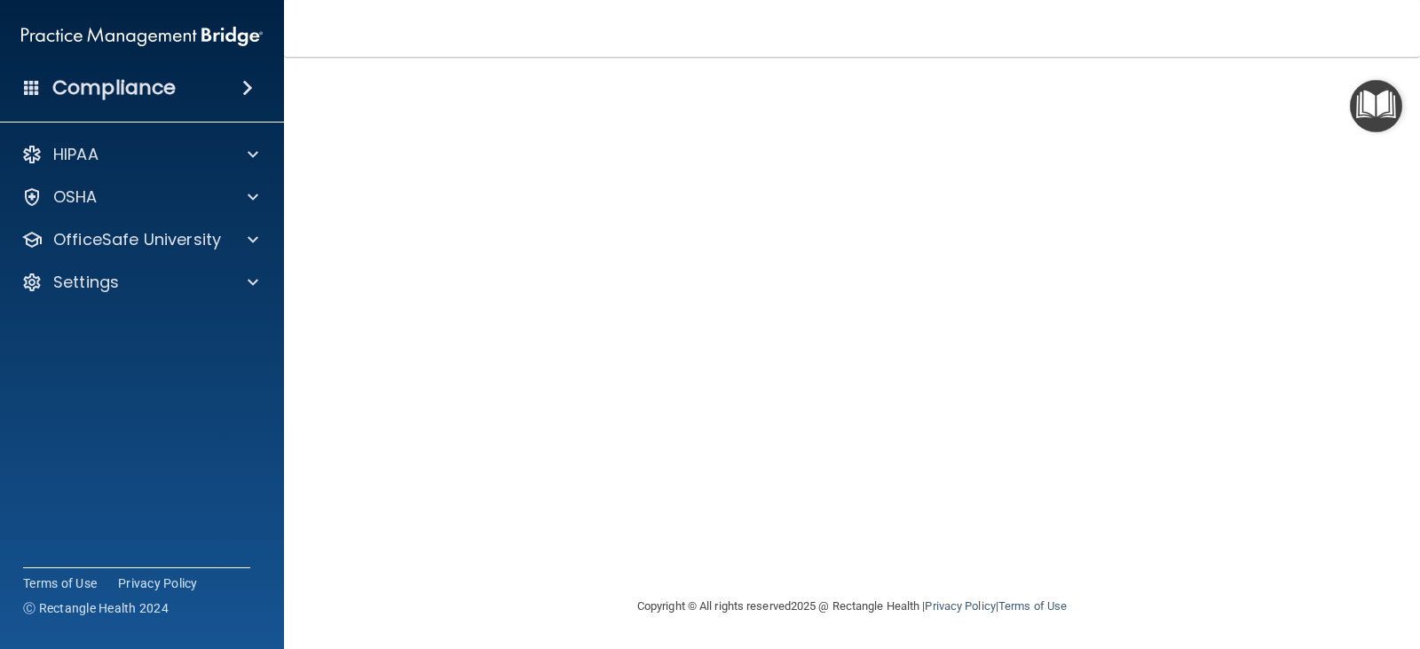
scroll to position [53, 0]
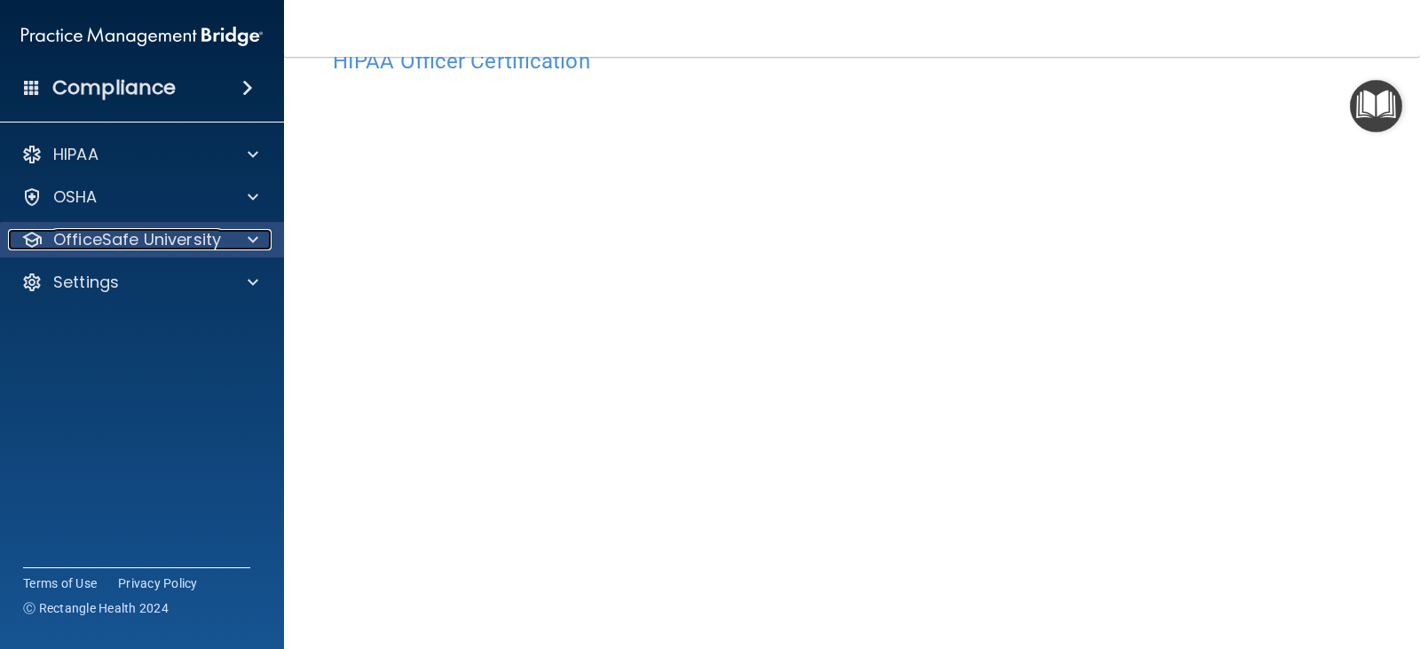
click at [257, 236] on span at bounding box center [253, 239] width 11 height 21
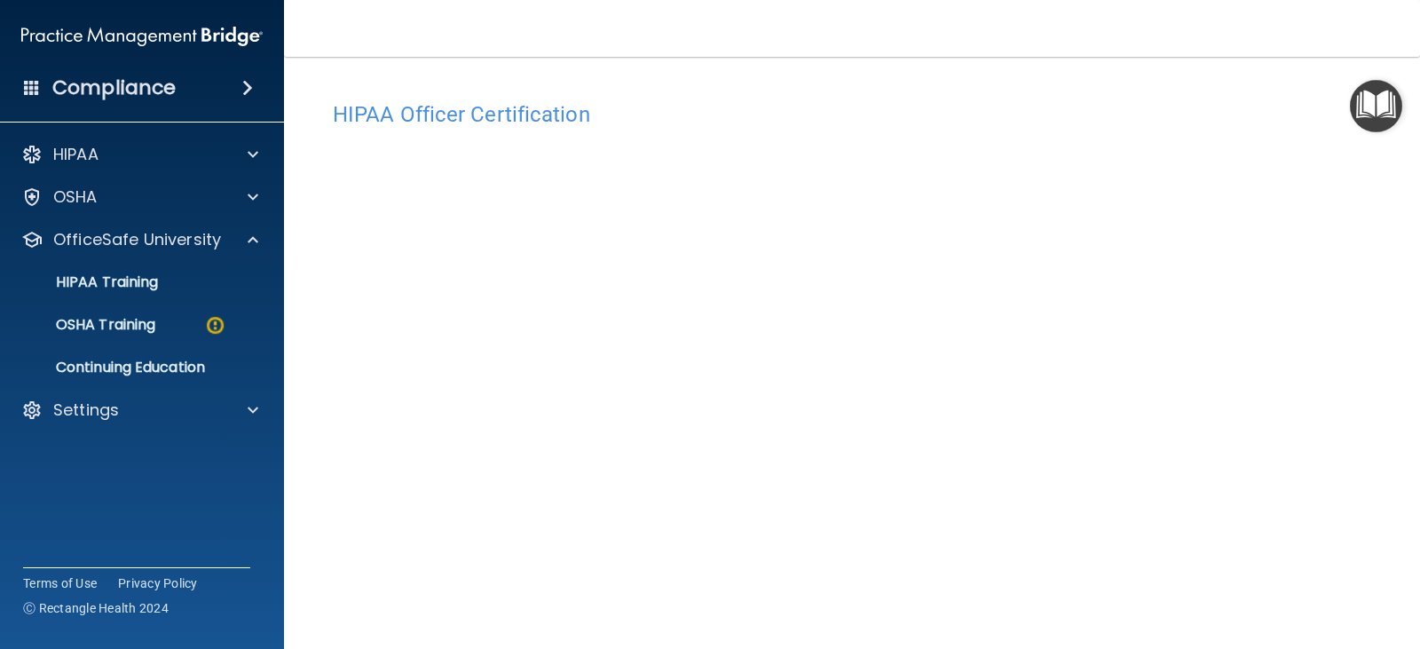
scroll to position [89, 0]
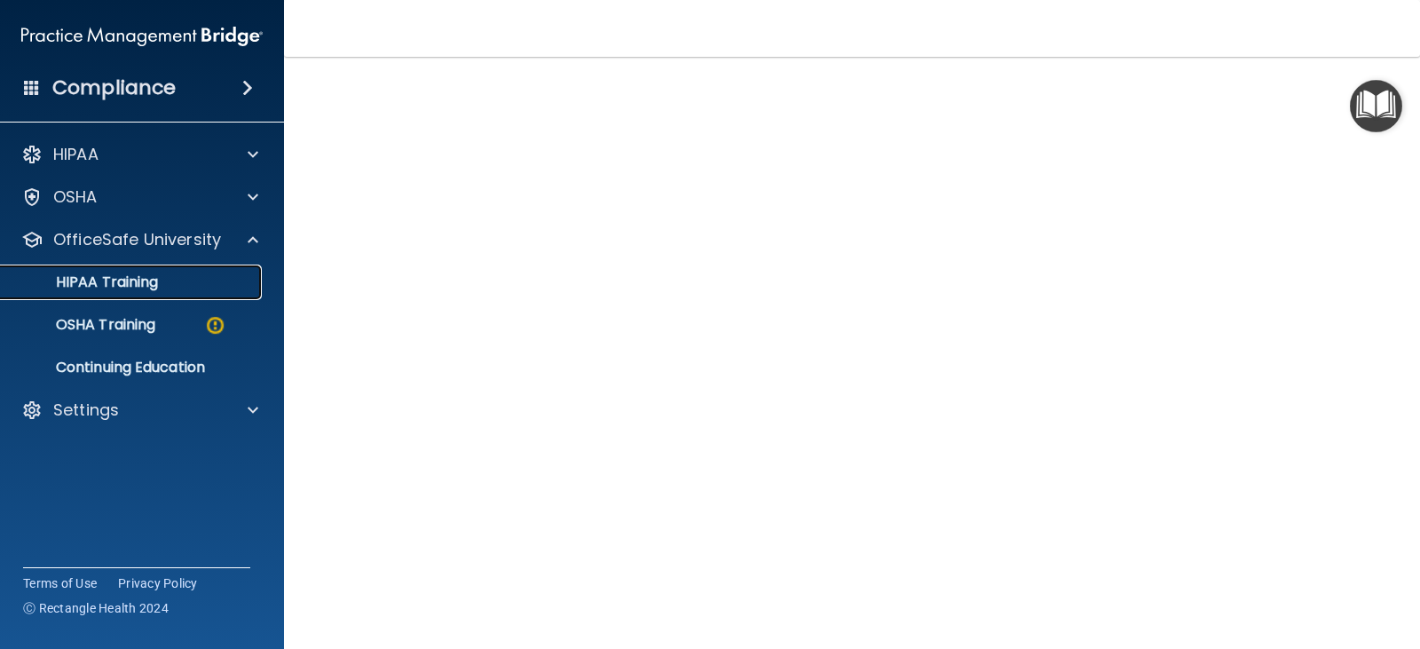
click at [156, 280] on p "HIPAA Training" at bounding box center [85, 282] width 146 height 18
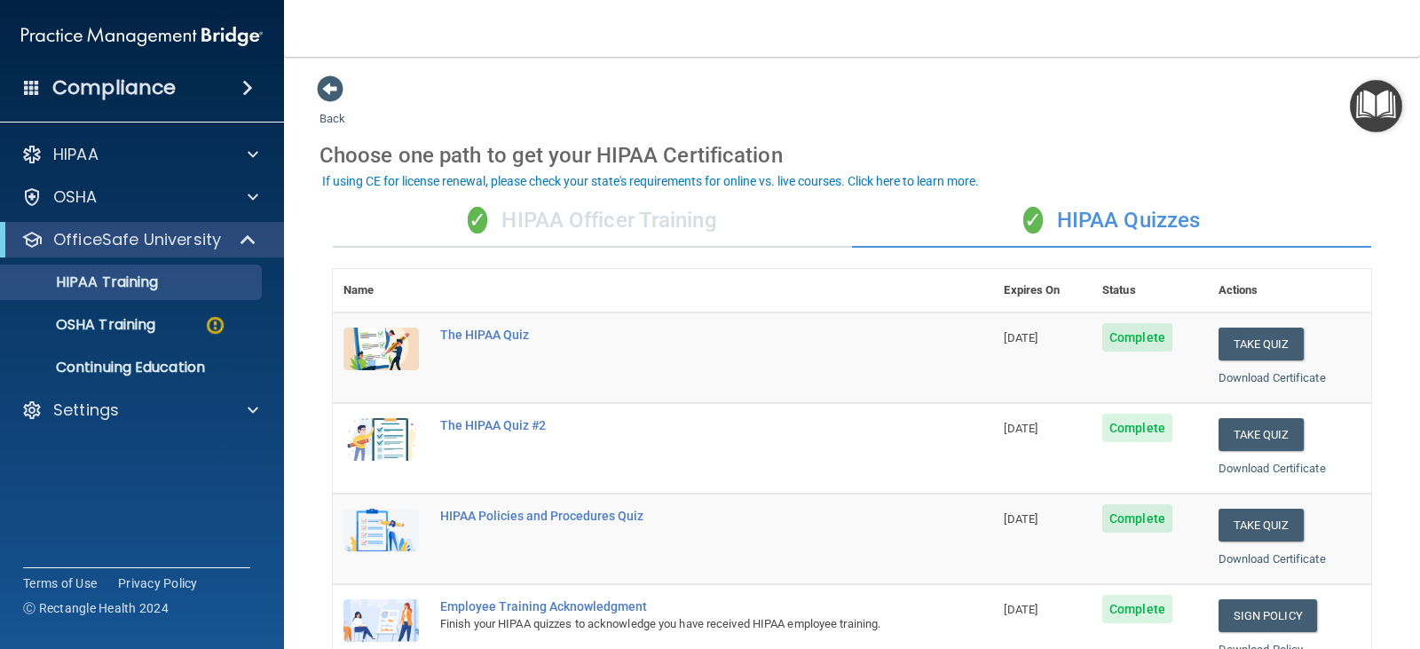
click at [502, 219] on div "✓ HIPAA Officer Training" at bounding box center [592, 220] width 519 height 53
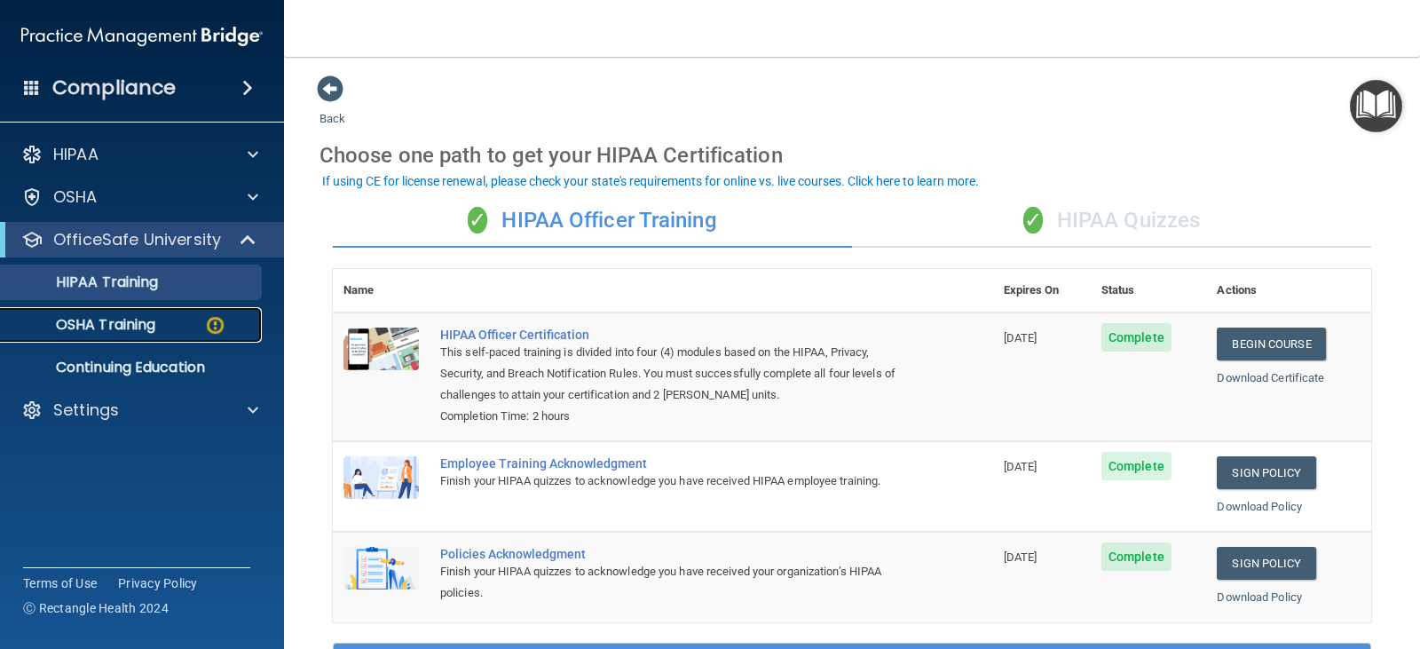
click at [220, 332] on img at bounding box center [215, 325] width 22 height 22
